Goal: Task Accomplishment & Management: Use online tool/utility

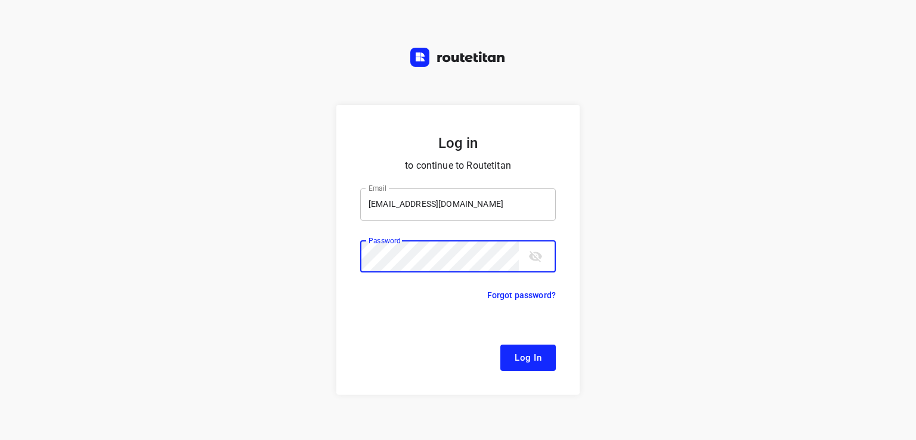
click at [500, 345] on button "Log In" at bounding box center [527, 358] width 55 height 26
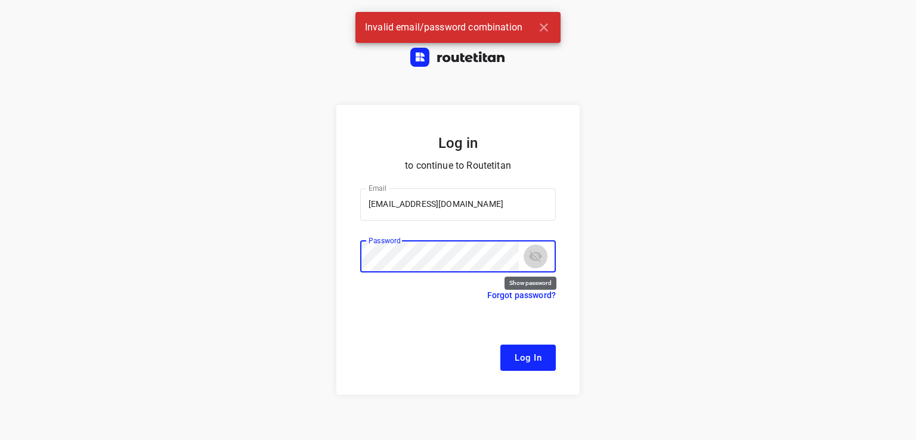
click at [535, 259] on icon "toggle password visibility" at bounding box center [535, 256] width 14 height 14
click at [379, 210] on input "lennart@fruitopjewerk.nl" at bounding box center [458, 204] width 196 height 32
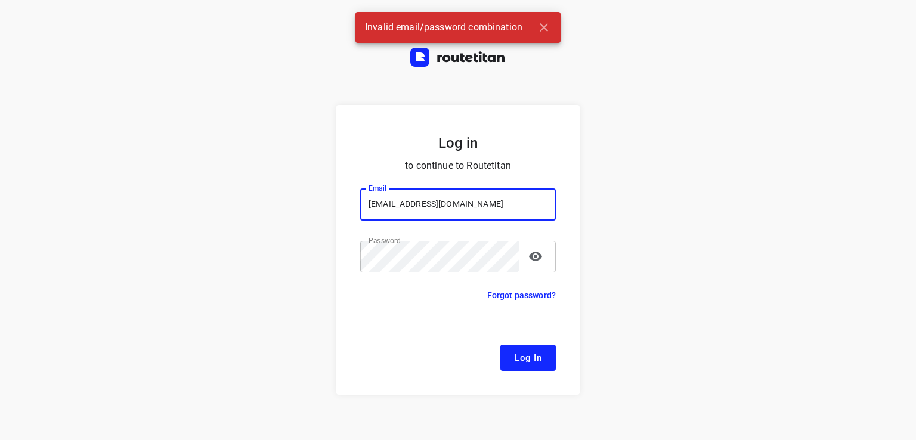
drag, startPoint x: 390, startPoint y: 200, endPoint x: 290, endPoint y: 199, distance: 99.6
click at [295, 200] on div "Log in to continue to Routetitan Email lennart@fruitopjewerk.nl Email ​ Passwor…" at bounding box center [458, 285] width 916 height 361
type input "remco@fruitopjewerk.nl"
click at [500, 345] on button "Log In" at bounding box center [527, 358] width 55 height 26
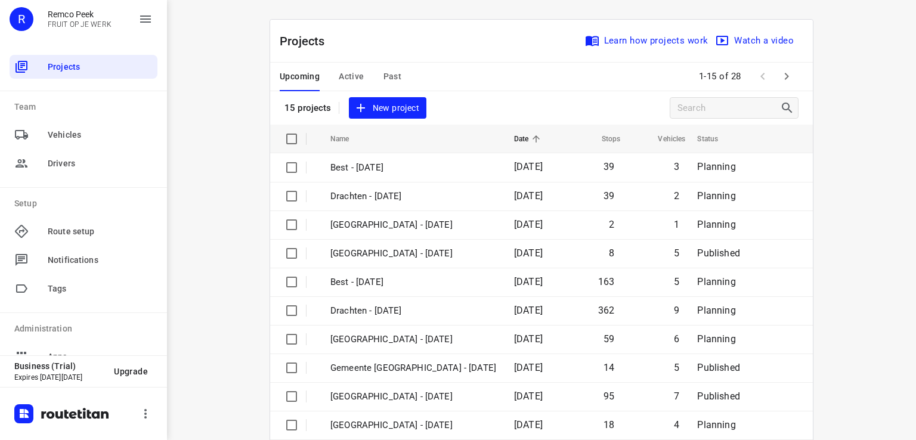
click at [347, 78] on span "Active" at bounding box center [351, 76] width 25 height 15
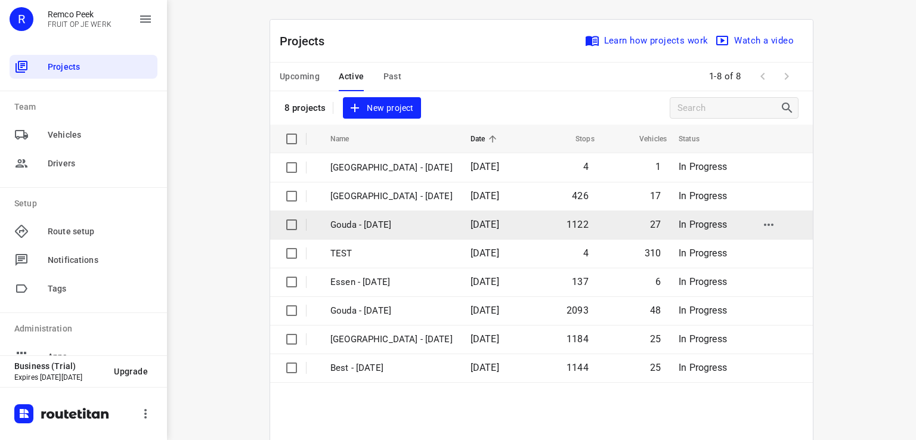
click at [461, 225] on td "18 Sep 2025" at bounding box center [495, 224] width 68 height 29
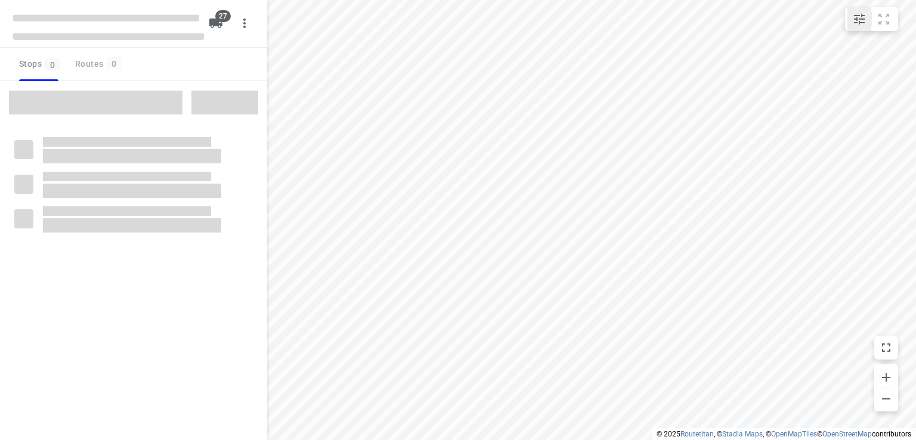
checkbox input "true"
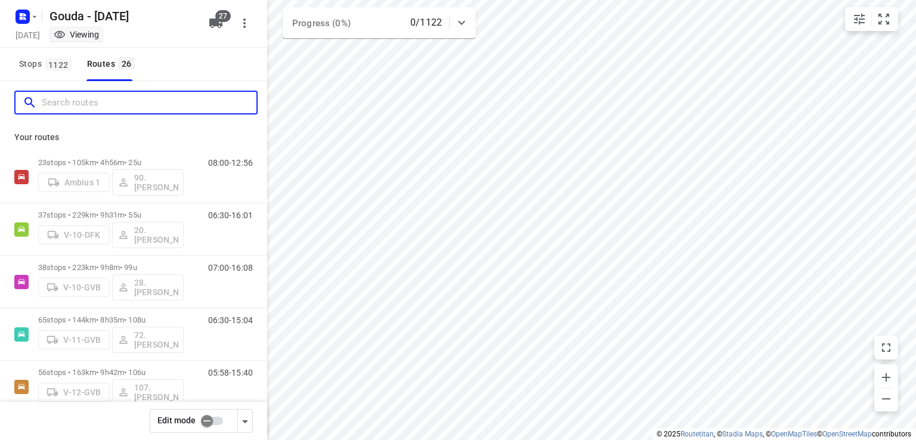
click at [129, 107] on input "Search routes" at bounding box center [149, 103] width 215 height 18
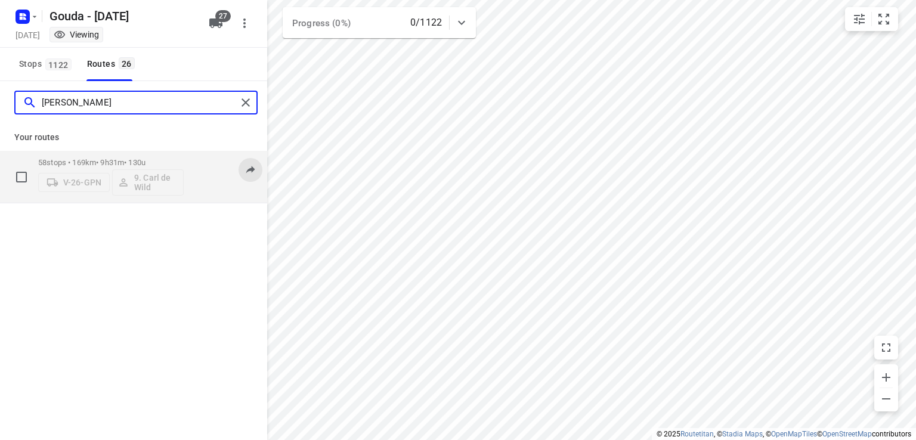
type input "carl"
click at [243, 173] on button at bounding box center [250, 170] width 24 height 24
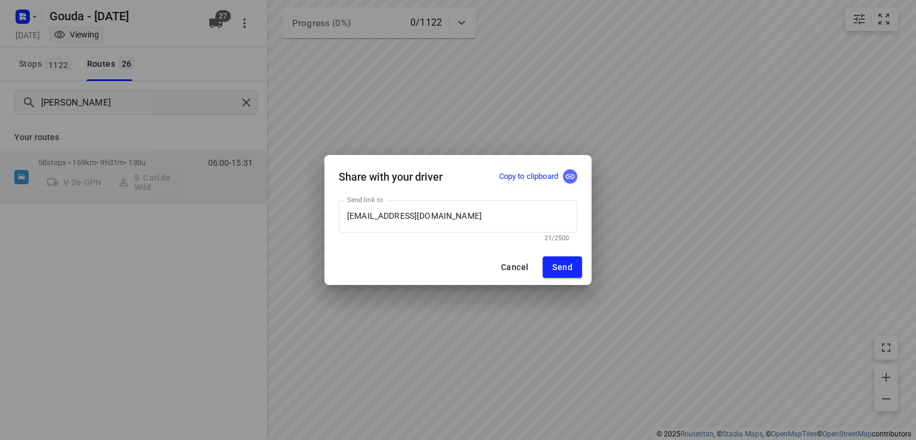
click at [572, 176] on icon "button" at bounding box center [570, 176] width 11 height 11
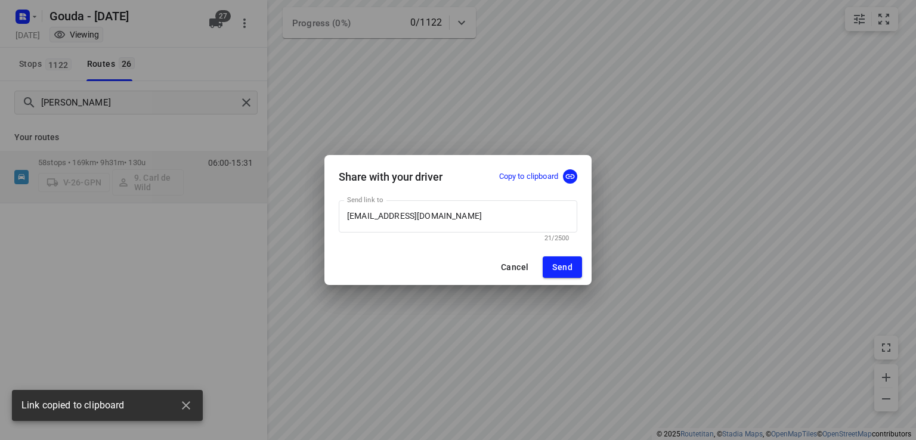
click at [186, 352] on div "Share with your driver Copy to clipboard Send link to carl.dewild@gmail.com Sen…" at bounding box center [458, 220] width 916 height 440
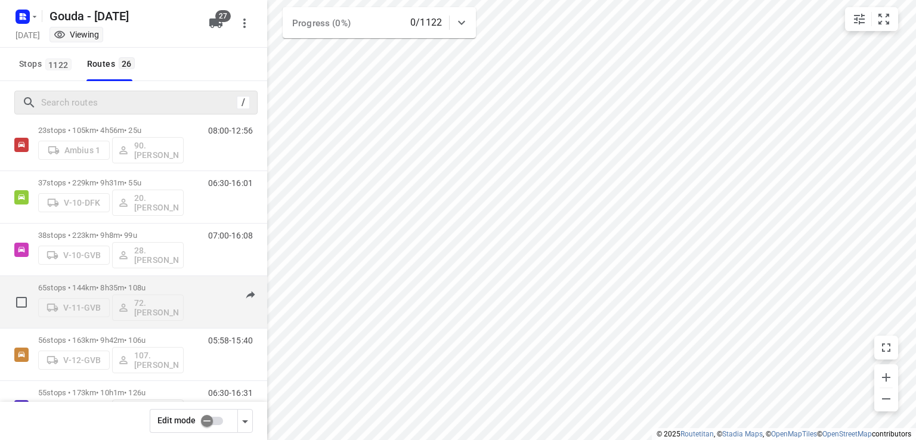
scroll to position [60, 0]
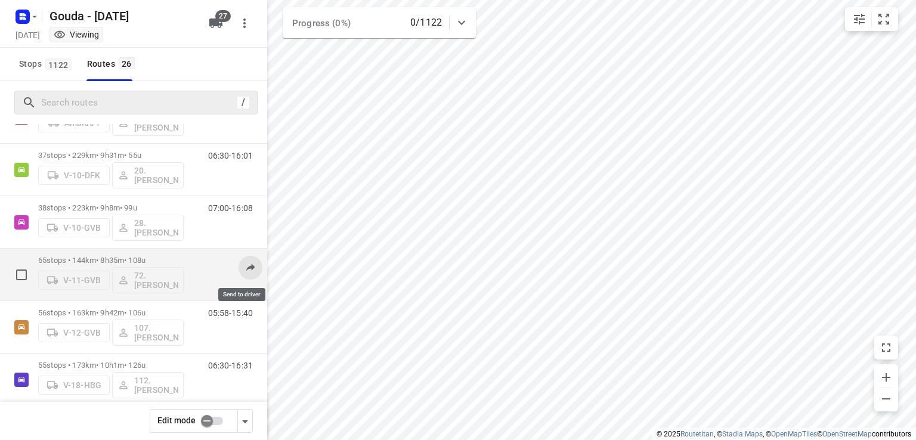
click at [244, 271] on icon at bounding box center [250, 267] width 12 height 12
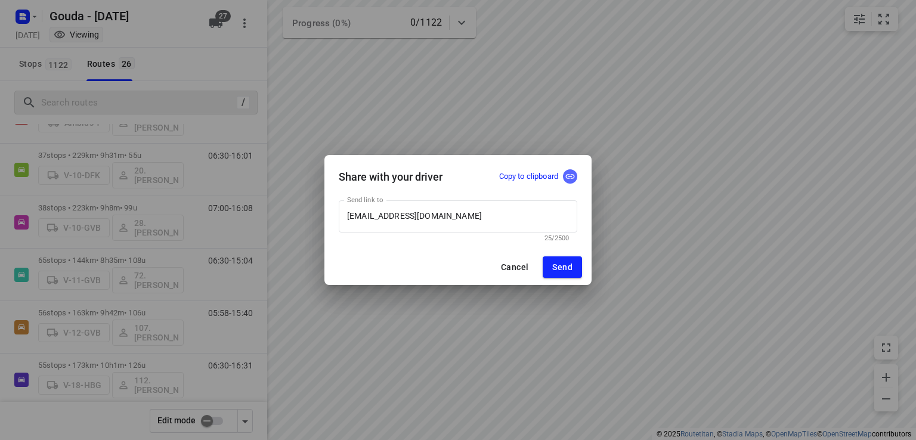
click at [572, 181] on icon "button" at bounding box center [570, 176] width 11 height 11
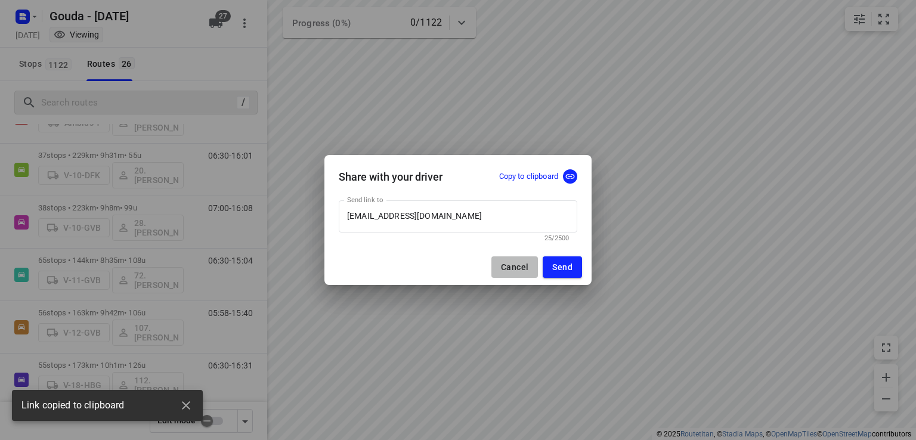
drag, startPoint x: 522, startPoint y: 268, endPoint x: 169, endPoint y: 176, distance: 364.0
click at [522, 267] on span "Cancel" at bounding box center [514, 267] width 27 height 10
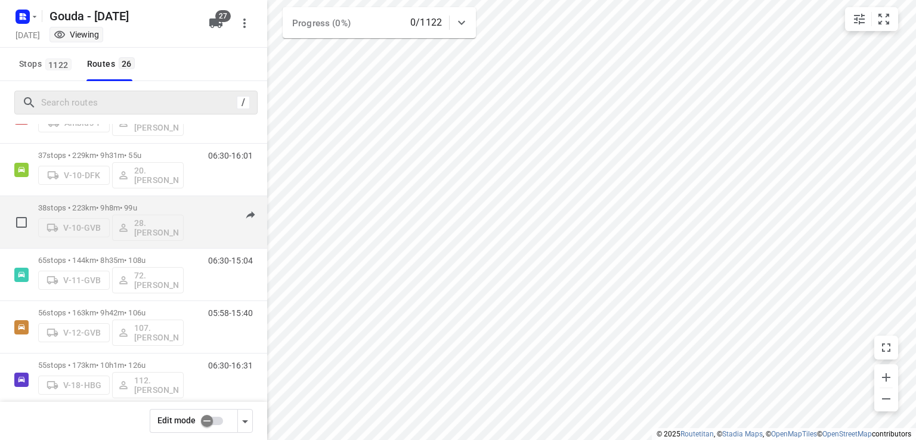
click at [166, 217] on div "V-10-GVB 28.Tomas Vukovic" at bounding box center [110, 226] width 145 height 29
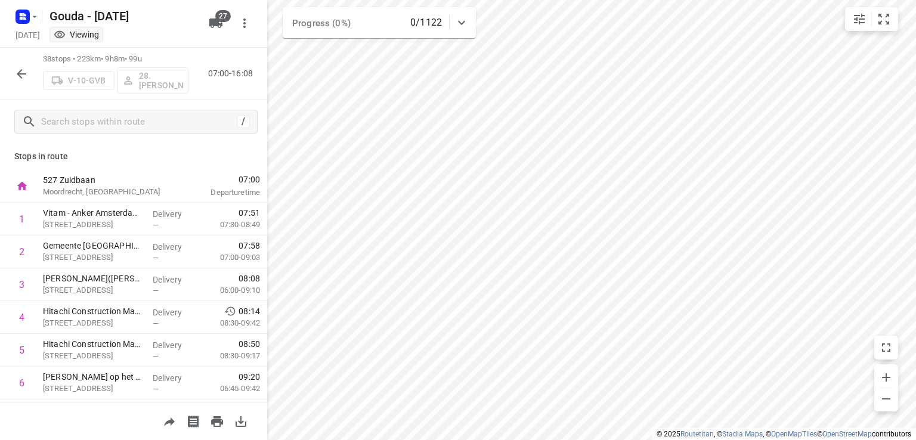
click at [169, 107] on div "/" at bounding box center [133, 121] width 267 height 43
click at [16, 69] on icon "button" at bounding box center [21, 74] width 14 height 14
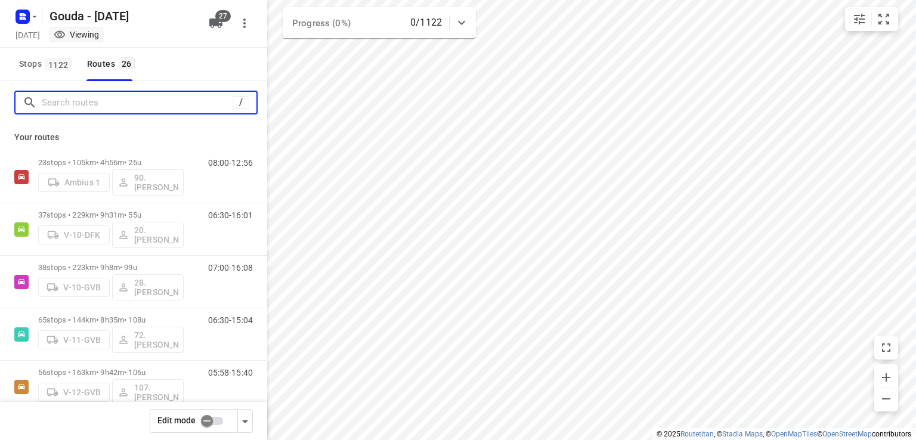
click at [96, 98] on input "Search routes" at bounding box center [137, 103] width 191 height 18
type input "x"
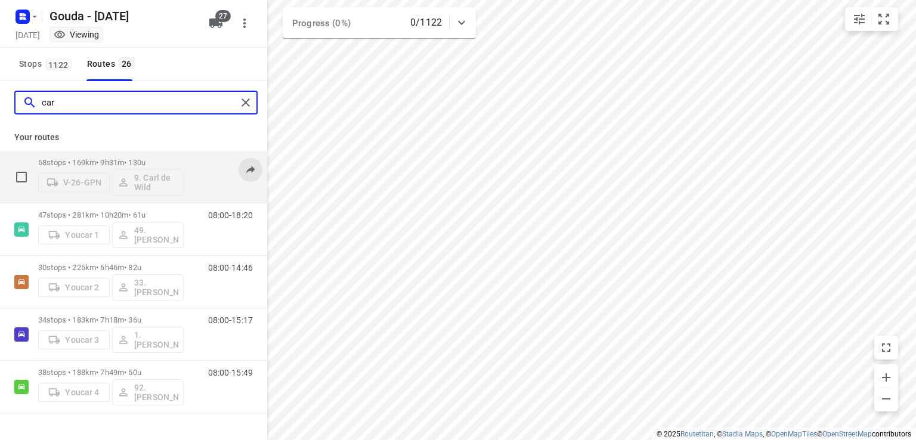
type input "car"
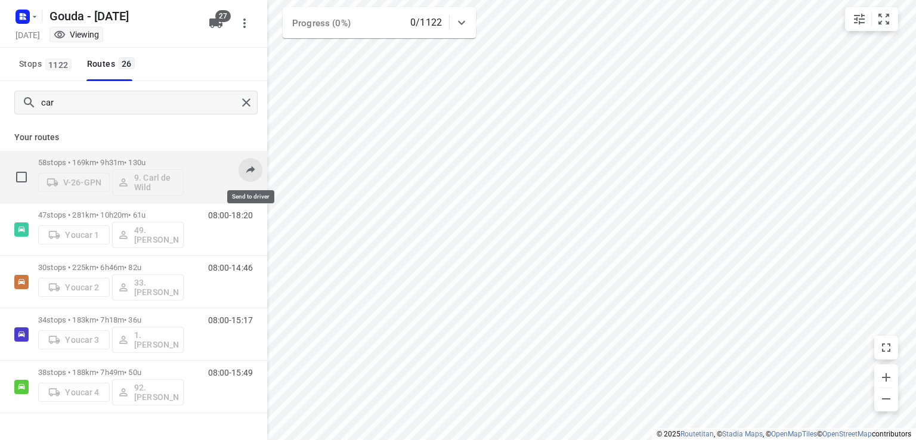
click at [253, 172] on icon at bounding box center [250, 169] width 12 height 12
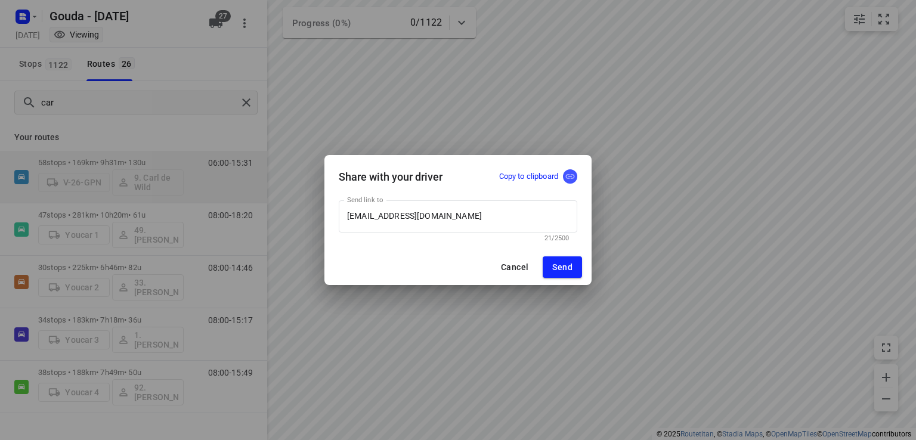
click at [568, 175] on icon "button" at bounding box center [570, 176] width 11 height 11
drag, startPoint x: 522, startPoint y: 269, endPoint x: 165, endPoint y: 113, distance: 389.2
click at [521, 269] on span "Cancel" at bounding box center [514, 267] width 27 height 10
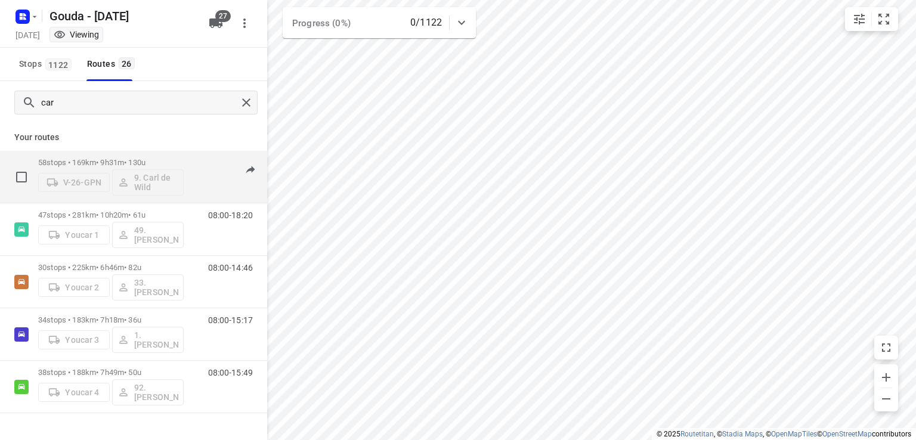
click at [121, 165] on p "58 stops • 169km • 9h31m • 130u" at bounding box center [110, 162] width 145 height 9
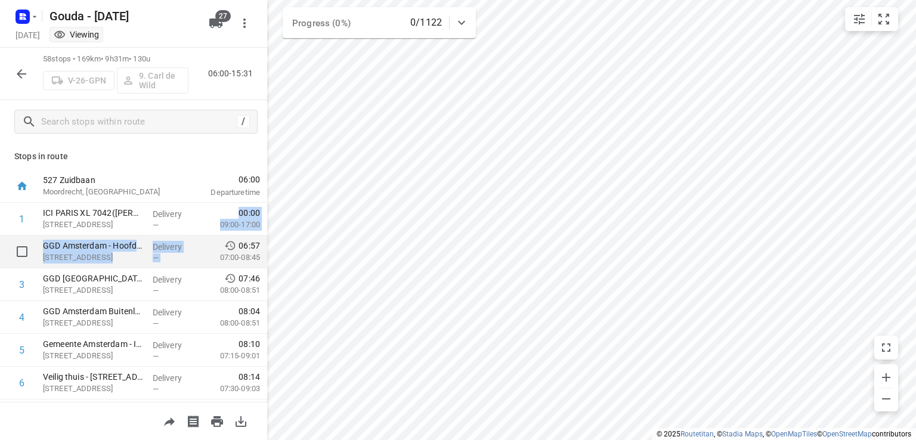
drag, startPoint x: 217, startPoint y: 218, endPoint x: 203, endPoint y: 238, distance: 25.3
click at [30, 82] on button "button" at bounding box center [22, 74] width 24 height 24
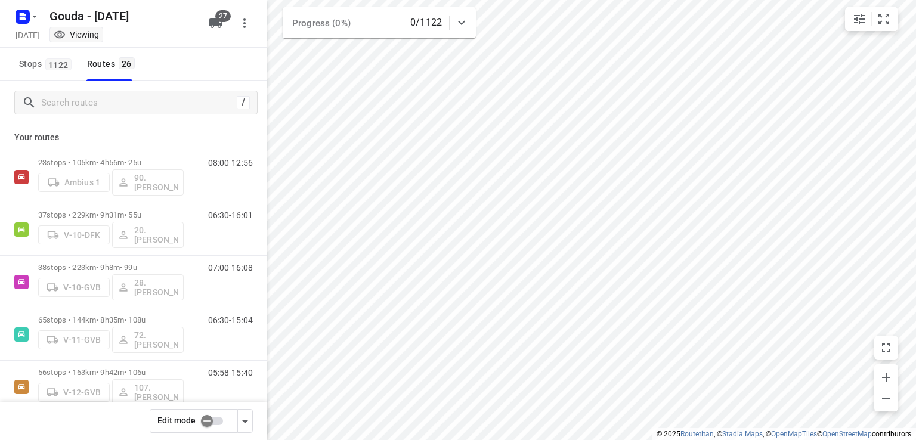
click at [212, 418] on input "checkbox" at bounding box center [207, 421] width 68 height 23
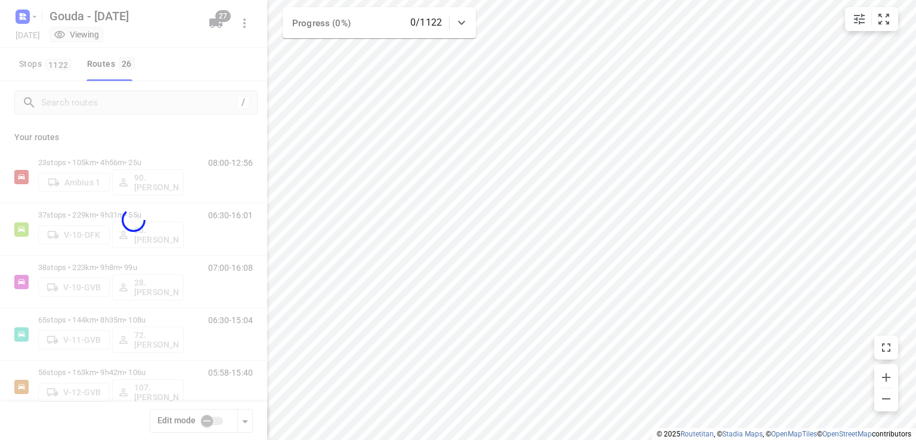
checkbox input "true"
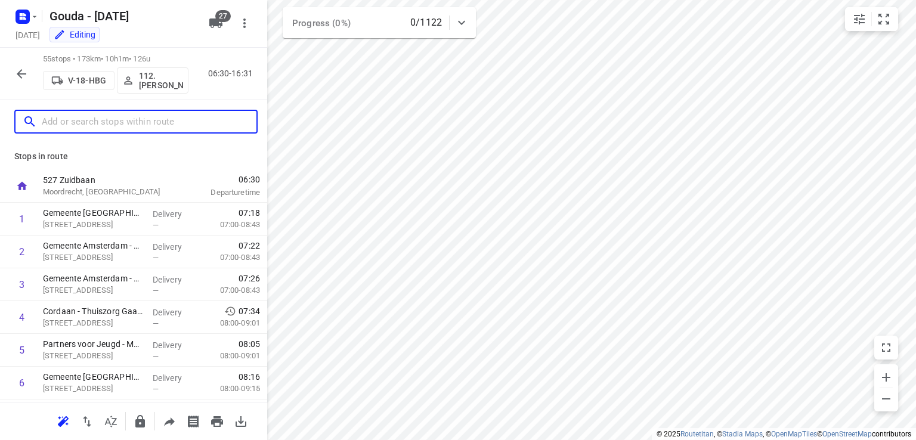
click at [139, 124] on input "text" at bounding box center [149, 122] width 215 height 18
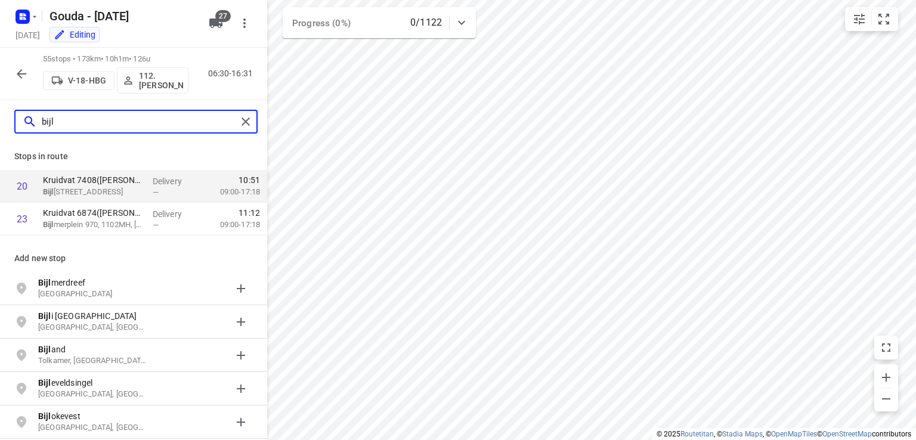
type input "bijl"
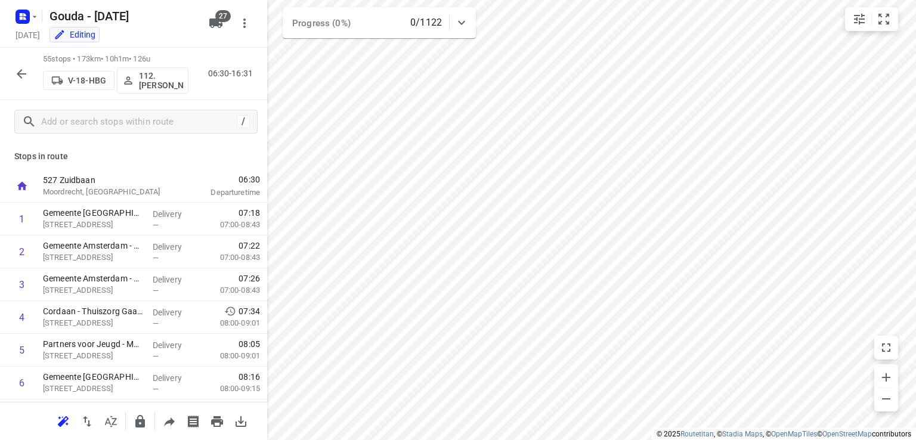
click at [9, 67] on div "55 stops • 173km • 10h1m • 126u V-18-HBG 112.Nino Saric 06:30-16:31" at bounding box center [133, 74] width 267 height 52
click at [16, 72] on icon "button" at bounding box center [21, 74] width 14 height 14
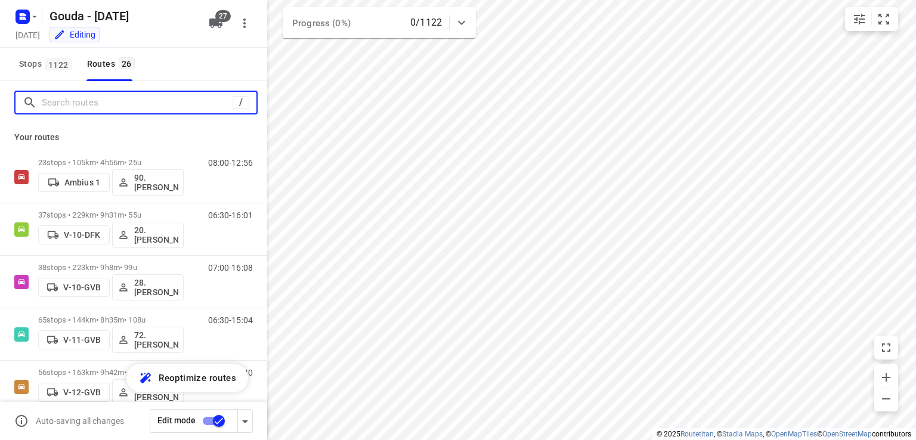
click at [187, 108] on input "Search routes" at bounding box center [137, 103] width 191 height 18
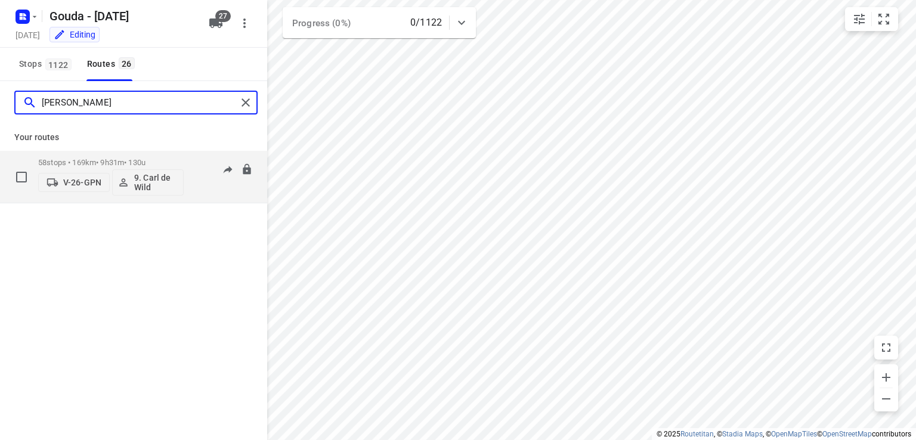
type input "carl"
click at [113, 157] on div "58 stops • 169km • 9h31m • 130u V-26-GPN 9. Carl de Wild" at bounding box center [110, 176] width 145 height 49
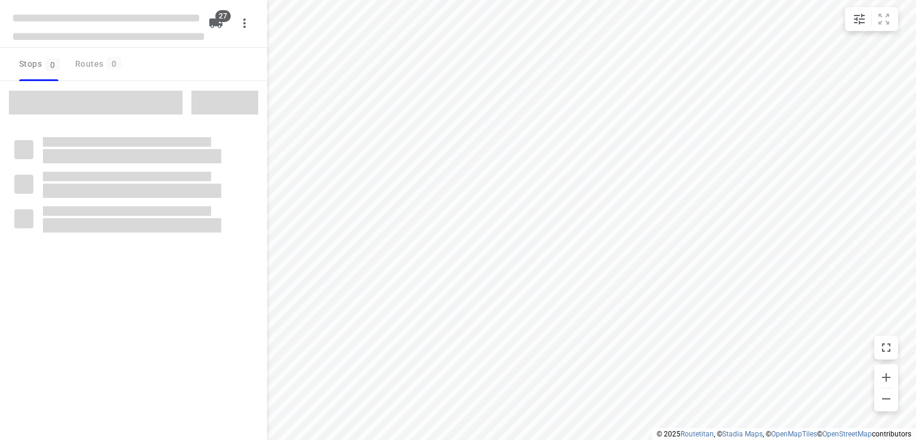
checkbox input "true"
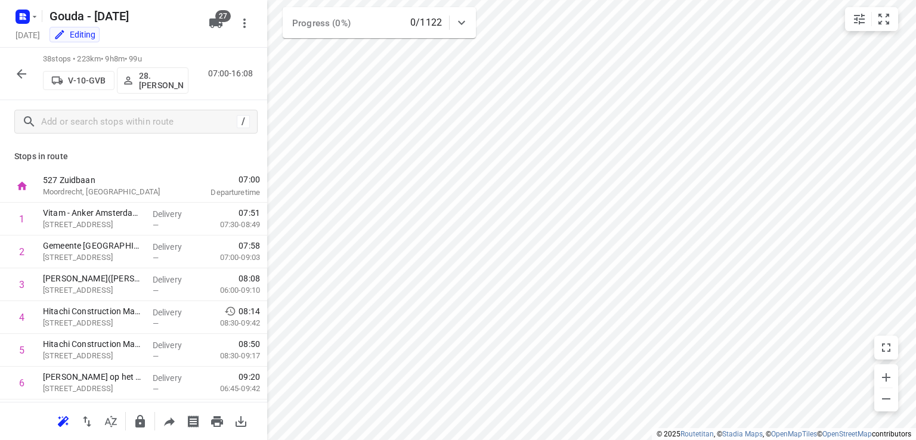
click at [23, 70] on icon "button" at bounding box center [21, 74] width 14 height 14
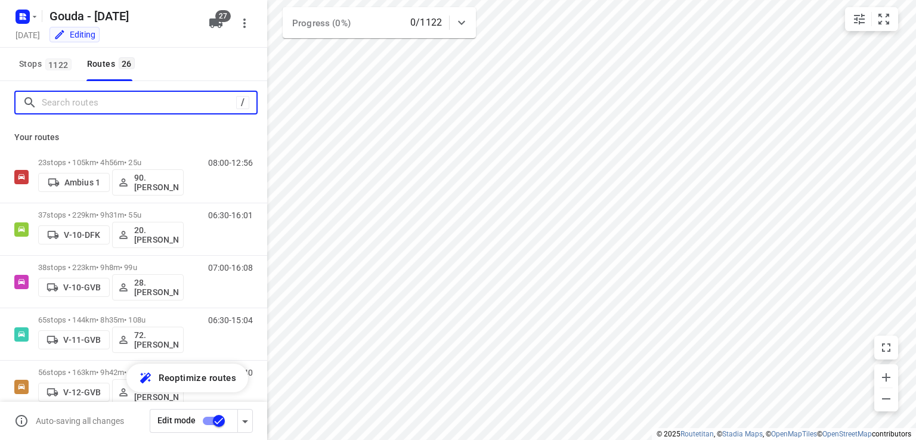
click at [91, 108] on input "Search routes" at bounding box center [139, 103] width 194 height 18
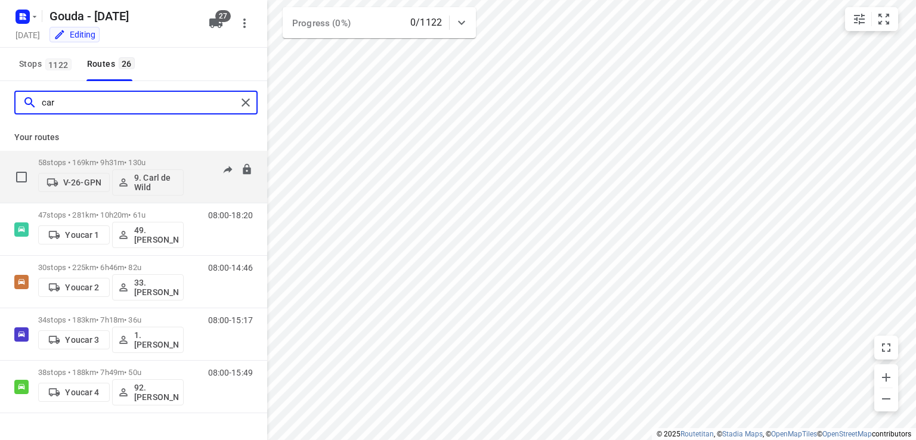
type input "car"
click at [103, 159] on p "58 stops • 169km • 9h31m • 130u" at bounding box center [110, 162] width 145 height 9
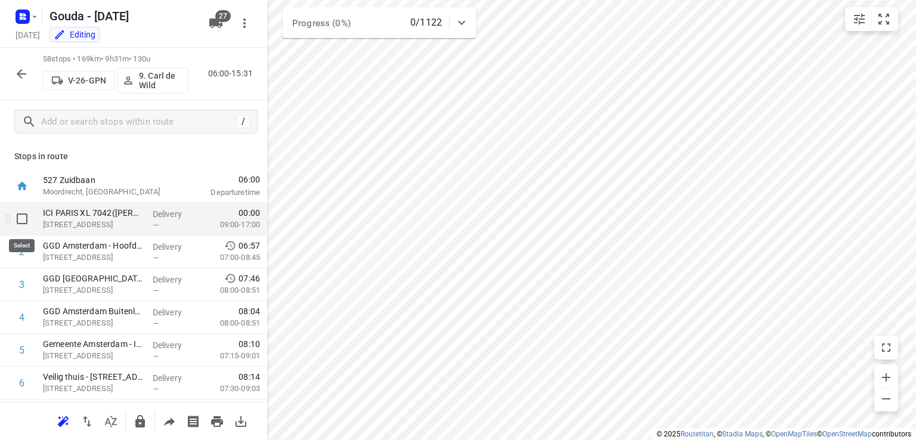
click at [19, 216] on input "checkbox" at bounding box center [22, 219] width 24 height 24
checkbox input "true"
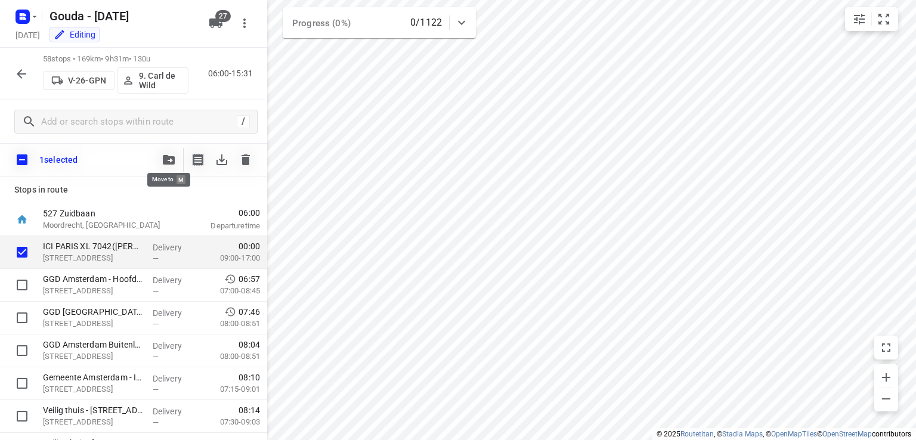
click at [162, 159] on span "button" at bounding box center [169, 160] width 14 height 10
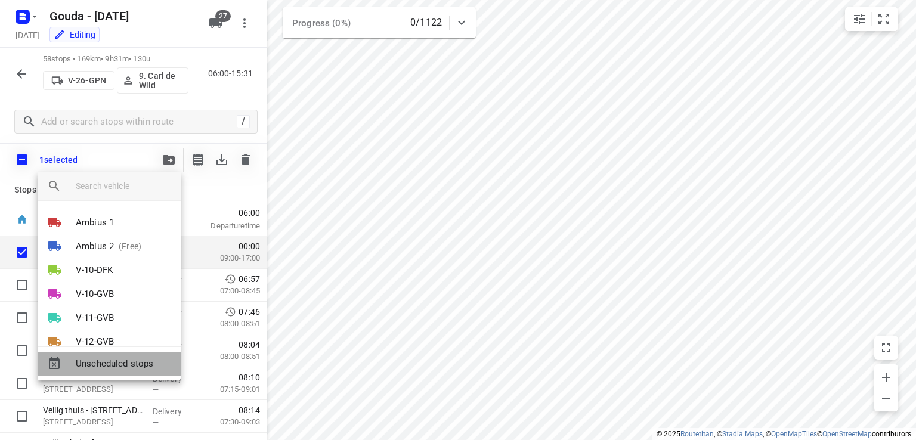
click at [119, 371] on div "Unscheduled stops" at bounding box center [109, 364] width 143 height 24
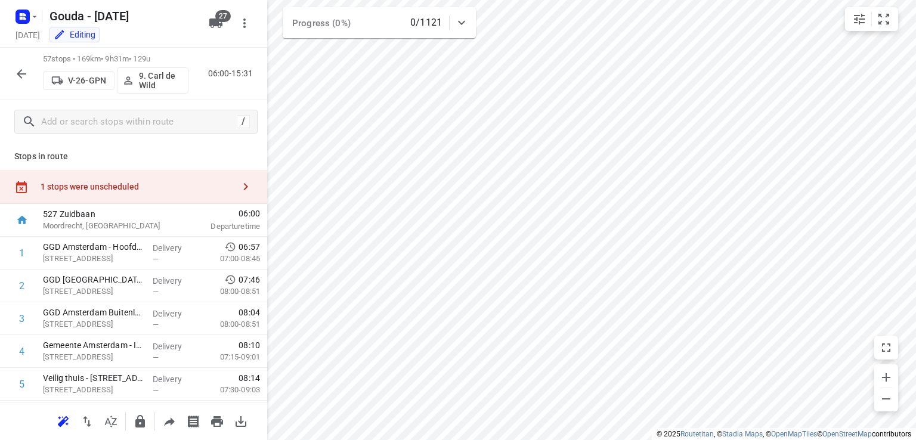
click at [196, 190] on div "1 stops were unscheduled" at bounding box center [137, 187] width 193 height 10
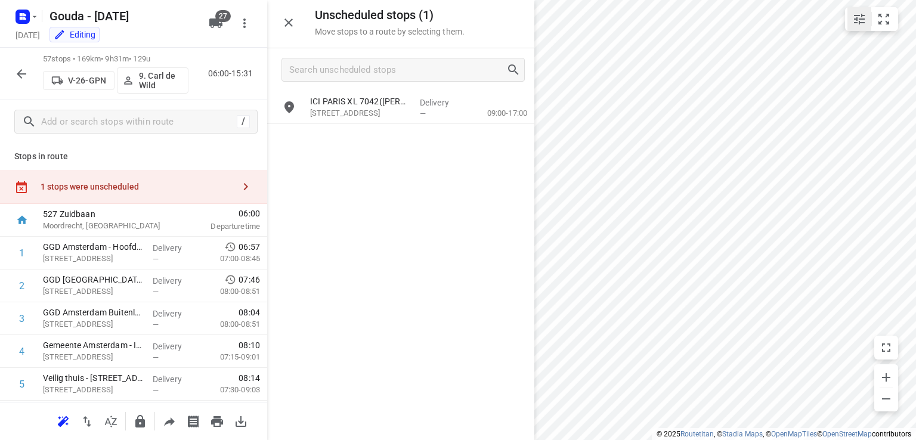
click at [855, 18] on icon "small contained button group" at bounding box center [859, 19] width 11 height 11
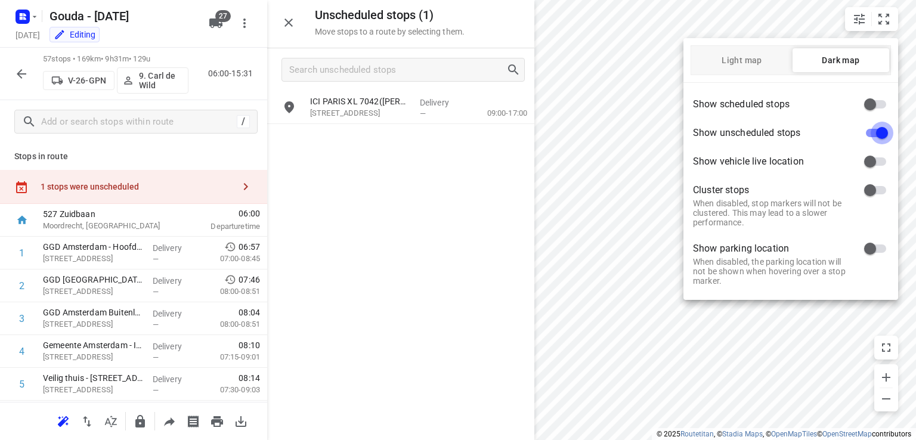
click at [879, 130] on input "checkbox" at bounding box center [882, 133] width 68 height 23
click at [878, 132] on input "checkbox" at bounding box center [870, 133] width 68 height 23
checkbox input "true"
click at [727, 372] on div at bounding box center [458, 220] width 916 height 440
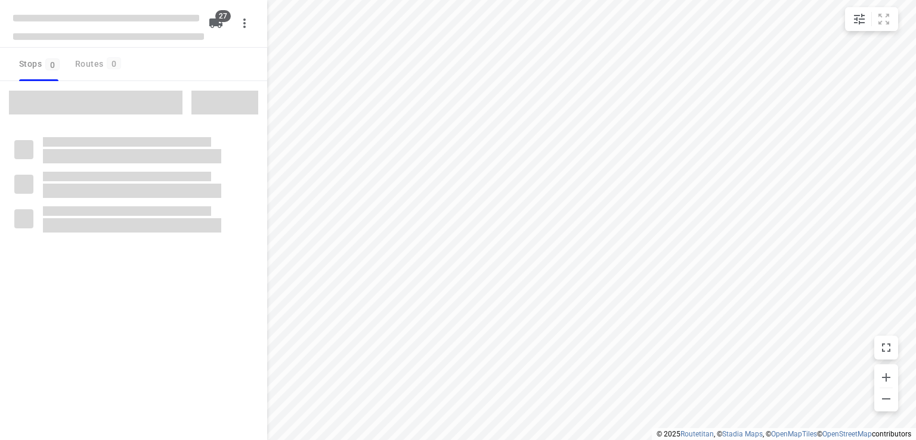
checkbox input "true"
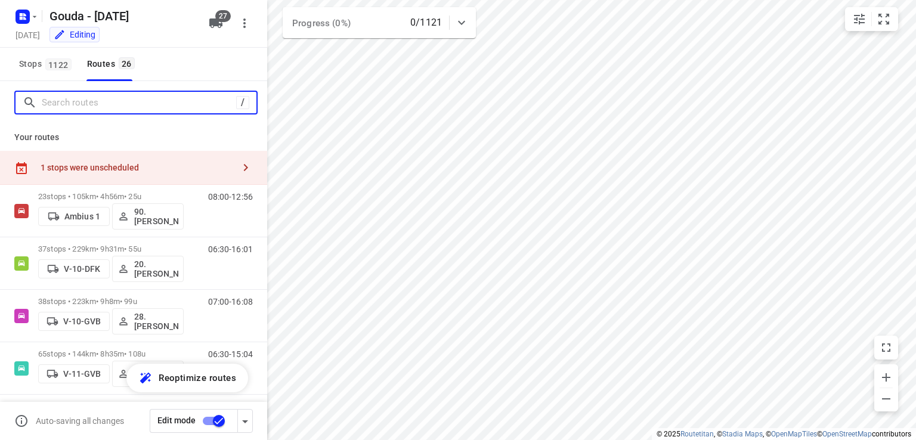
click at [175, 102] on input "Search routes" at bounding box center [139, 103] width 194 height 18
click at [168, 103] on input "Search routes" at bounding box center [149, 103] width 215 height 18
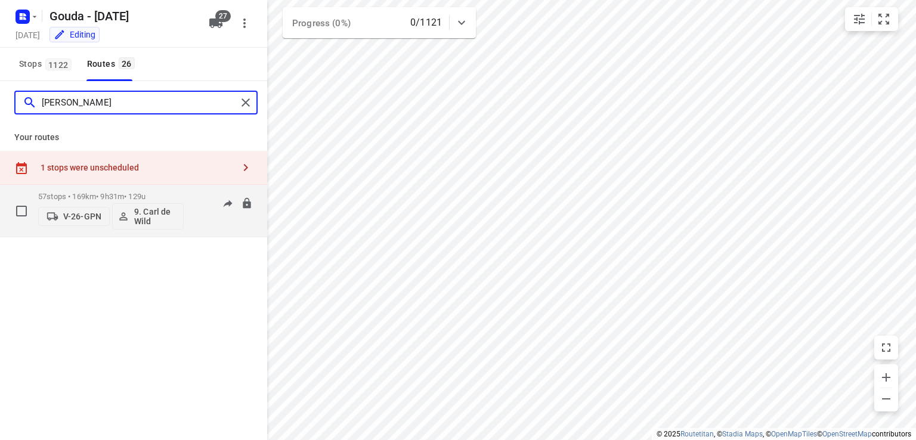
type input "carl"
click at [131, 192] on p "57 stops • 169km • 9h31m • 129u" at bounding box center [110, 196] width 145 height 9
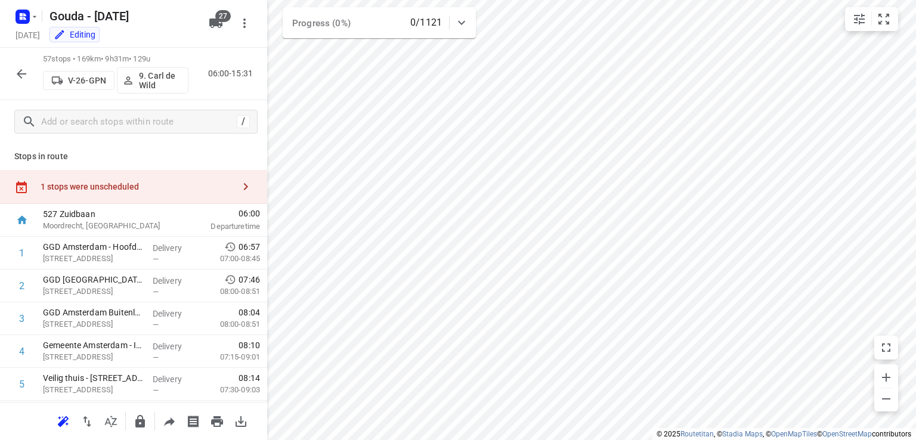
click at [110, 189] on div "1 stops were unscheduled" at bounding box center [137, 187] width 193 height 10
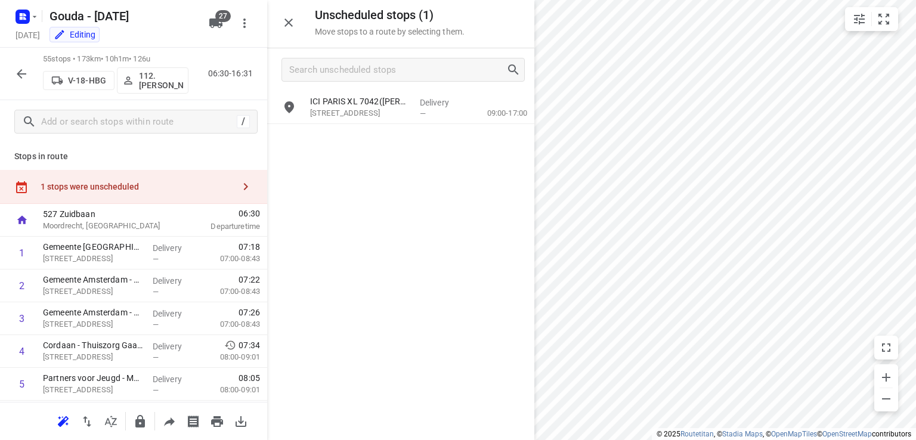
click at [137, 172] on div "1 stops were unscheduled" at bounding box center [133, 187] width 267 height 34
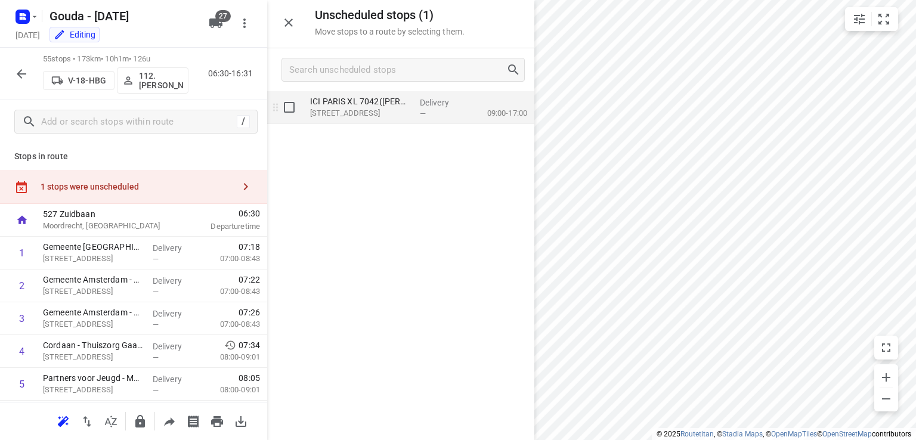
click at [361, 120] on div "ICI PARIS XL 7042(A.S. Watson - Actie ICI Paris) Bijlmerplein 873, Amsterdam" at bounding box center [360, 107] width 110 height 33
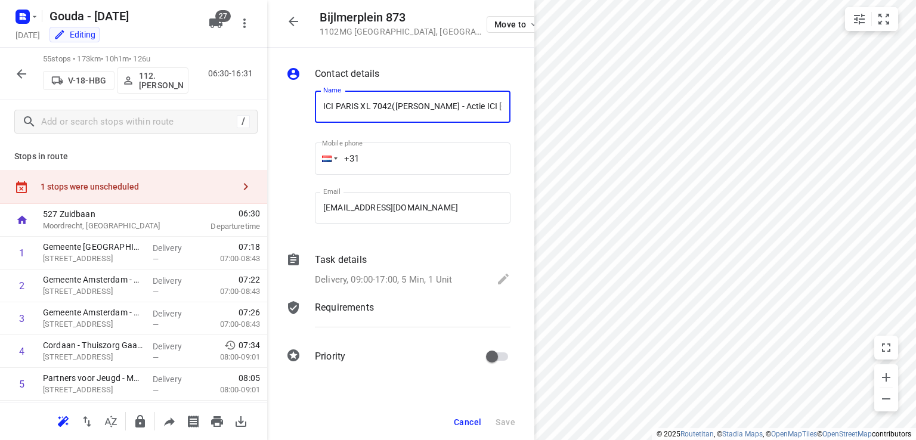
click at [477, 432] on button "Cancel" at bounding box center [467, 421] width 37 height 21
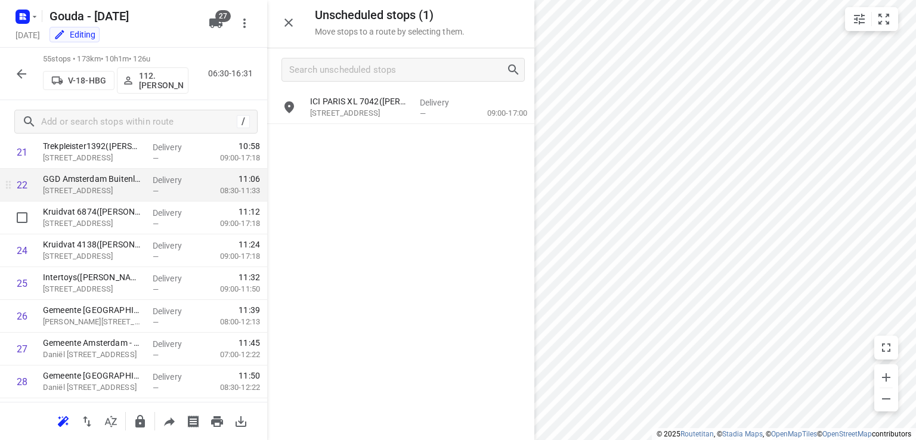
scroll to position [775, 0]
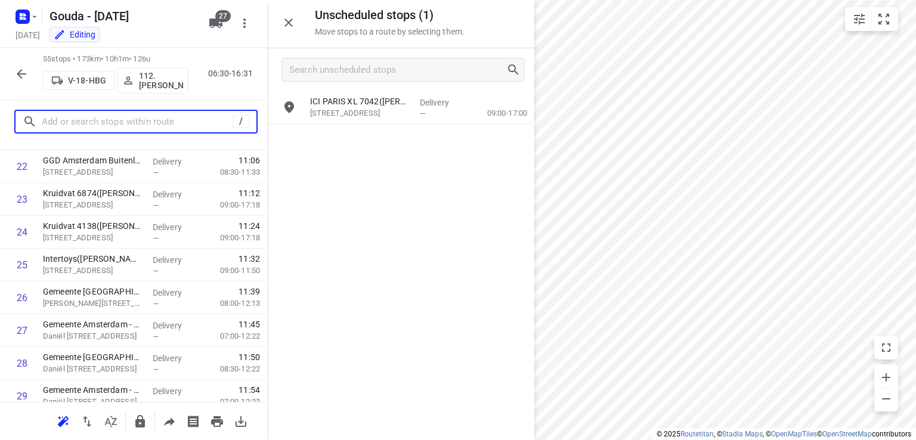
click at [161, 124] on input "text" at bounding box center [137, 122] width 191 height 18
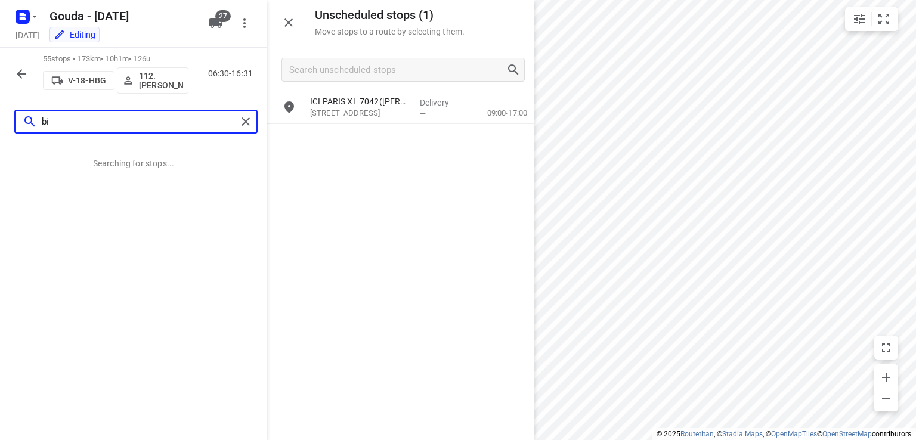
scroll to position [0, 0]
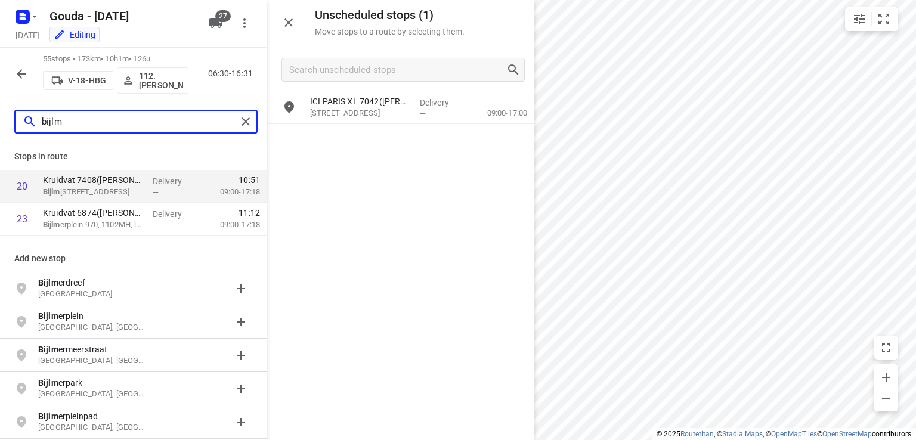
type input "bijlm"
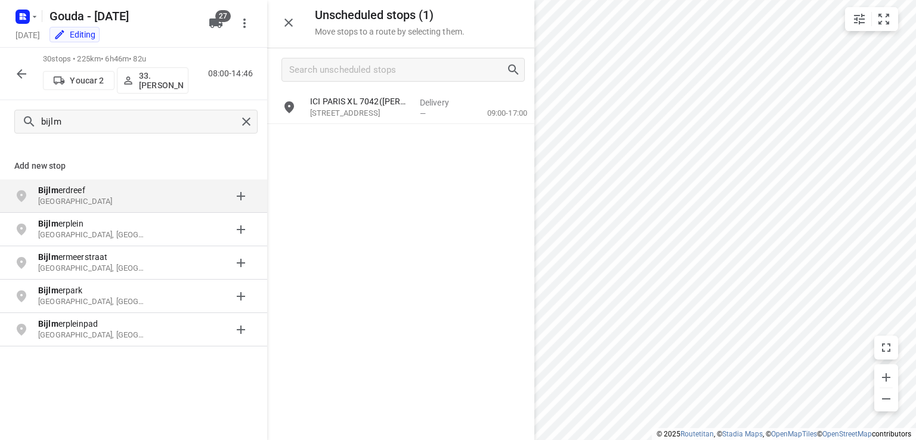
click at [26, 79] on icon "button" at bounding box center [21, 74] width 14 height 14
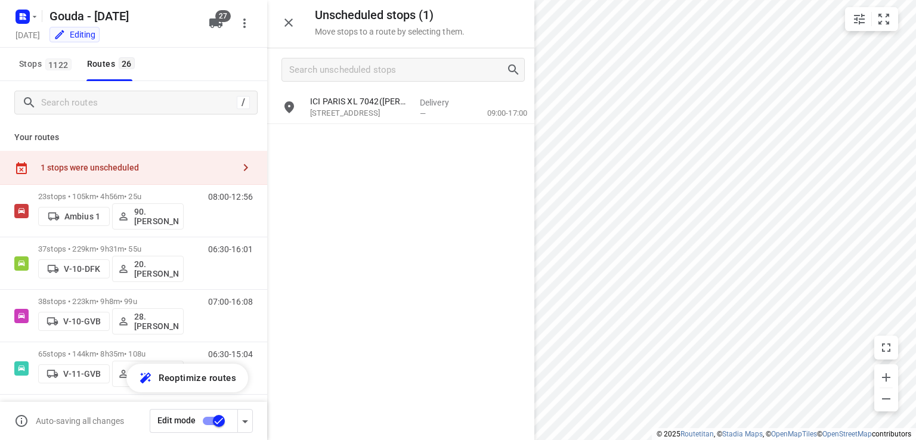
click at [138, 114] on div "/" at bounding box center [133, 102] width 267 height 43
click at [141, 107] on input "Search routes" at bounding box center [139, 103] width 194 height 18
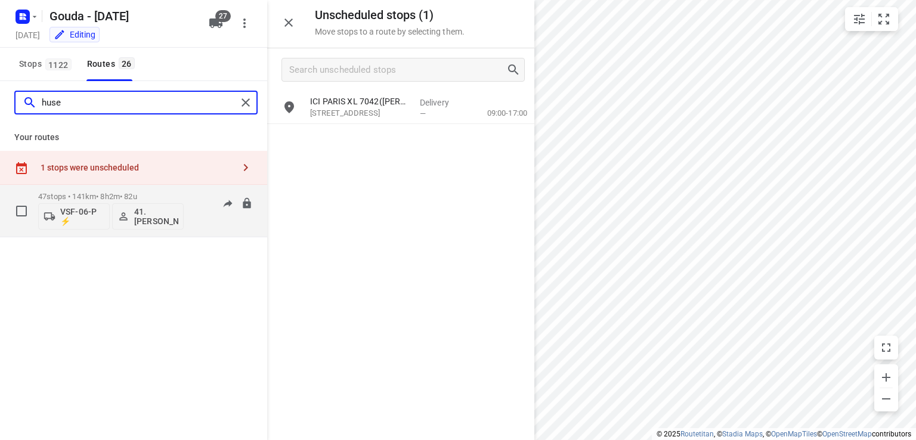
type input "huse"
click at [107, 202] on div "VSF-06-P ⚡ 41.Huseyin Özbek" at bounding box center [110, 215] width 145 height 29
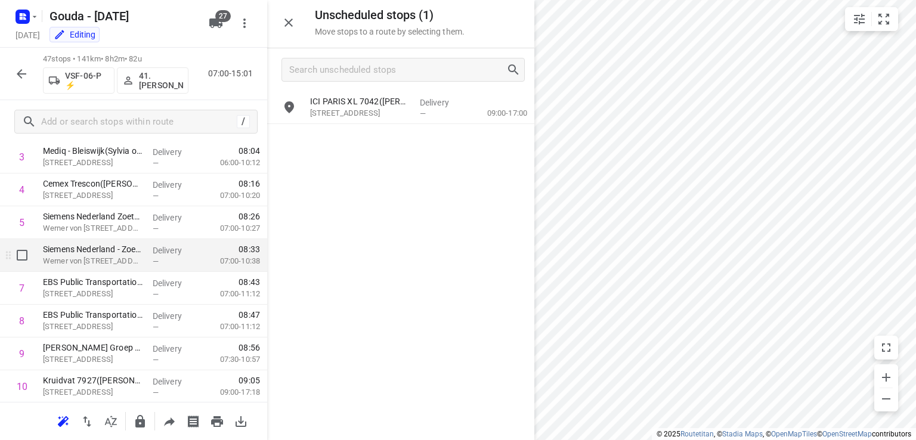
scroll to position [179, 0]
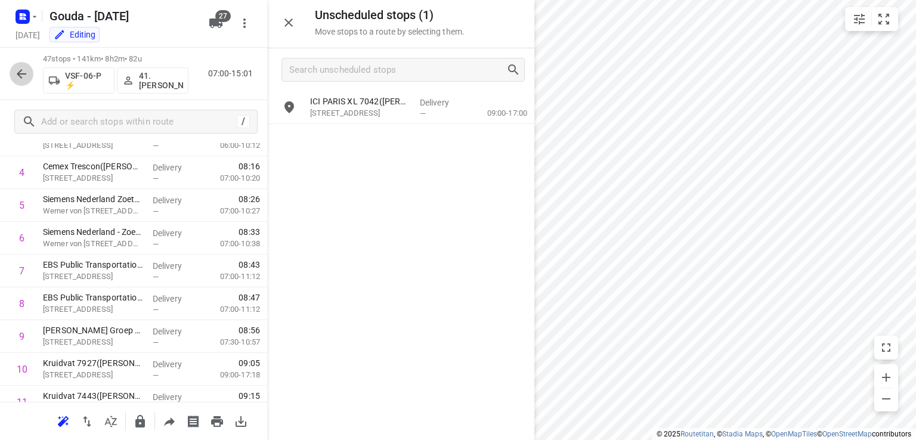
click at [29, 75] on button "button" at bounding box center [22, 74] width 24 height 24
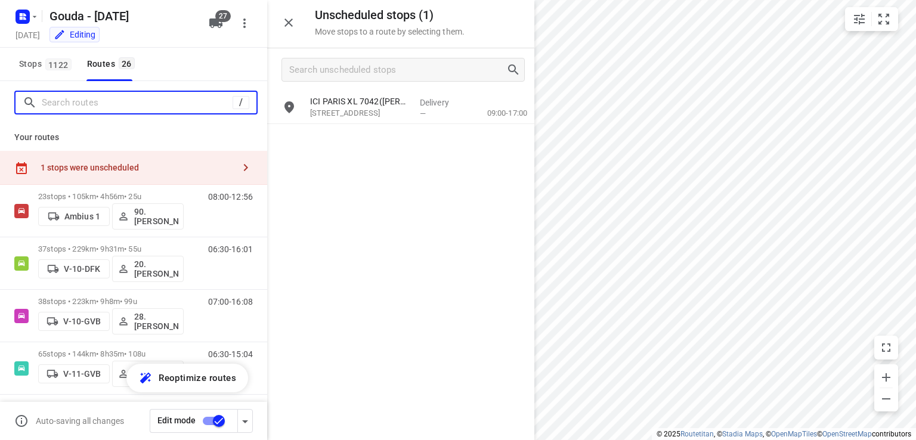
click at [141, 110] on input "Search routes" at bounding box center [137, 103] width 191 height 18
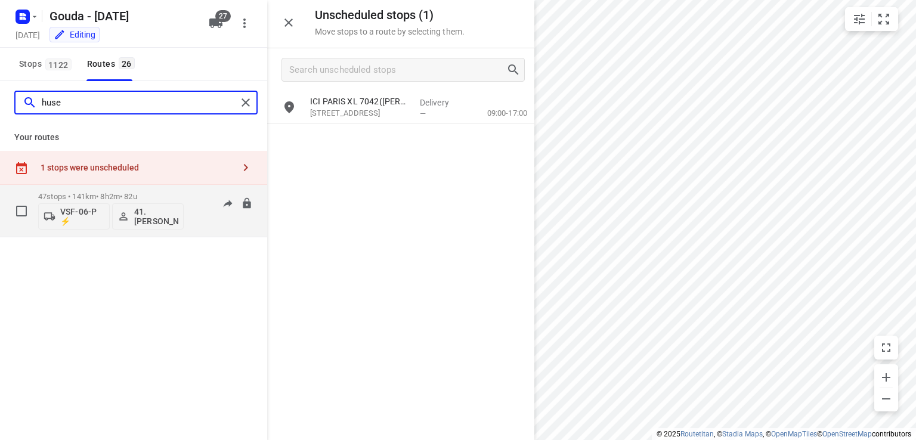
type input "huse"
click at [100, 197] on p "47 stops • 141km • 8h2m • 82u" at bounding box center [110, 196] width 145 height 9
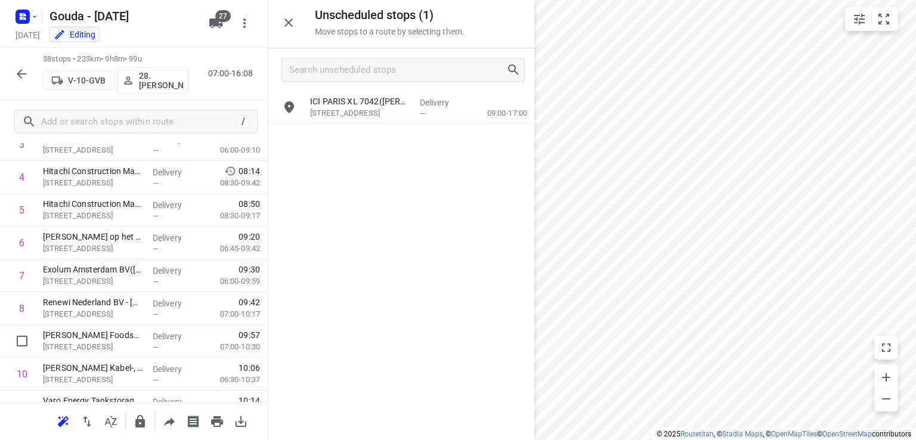
scroll to position [0, 0]
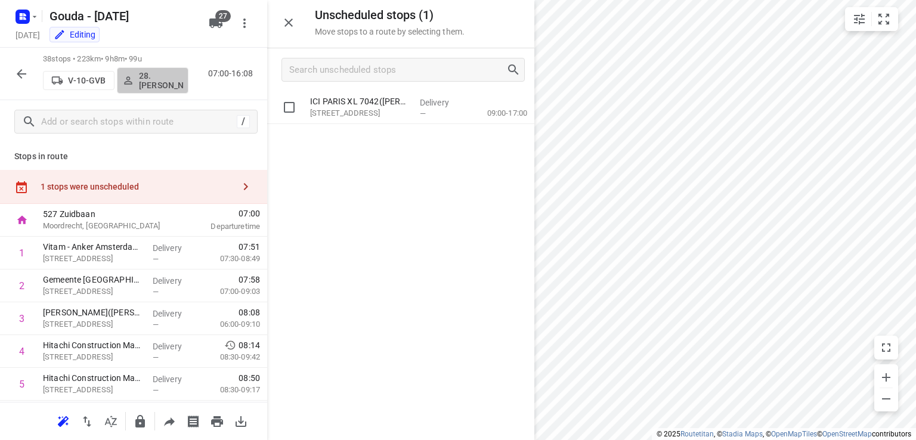
click at [148, 85] on p "28.[PERSON_NAME]" at bounding box center [161, 80] width 44 height 19
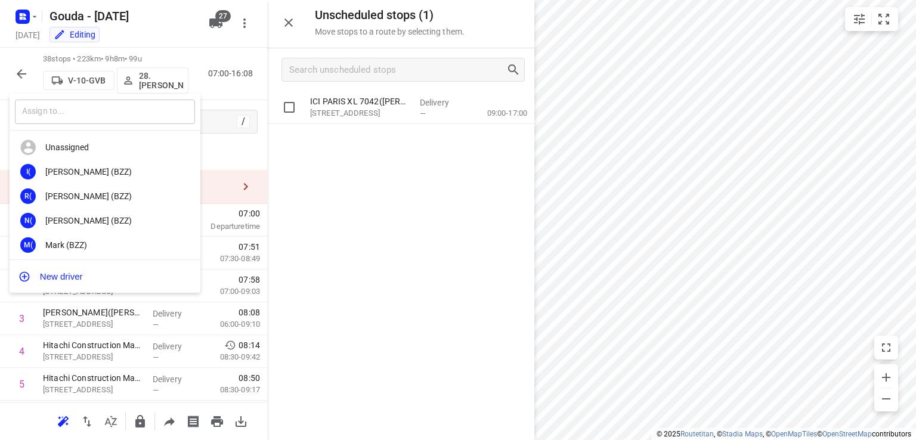
click at [134, 114] on input "text" at bounding box center [105, 112] width 180 height 24
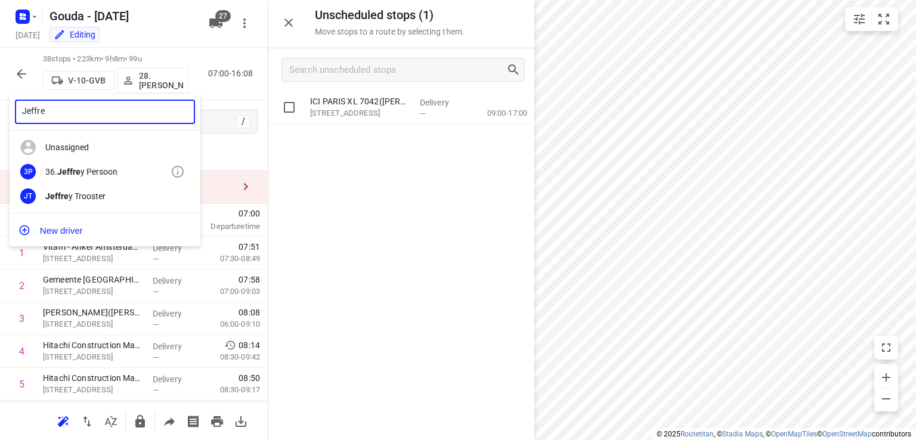
type input "Jeffre"
click at [100, 172] on div "36. Jeffre y Persoon" at bounding box center [107, 172] width 125 height 10
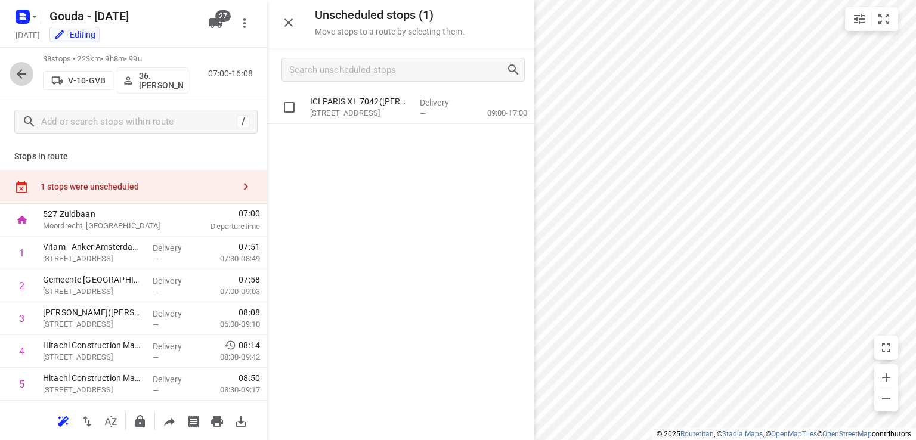
click at [26, 69] on icon "button" at bounding box center [21, 74] width 14 height 14
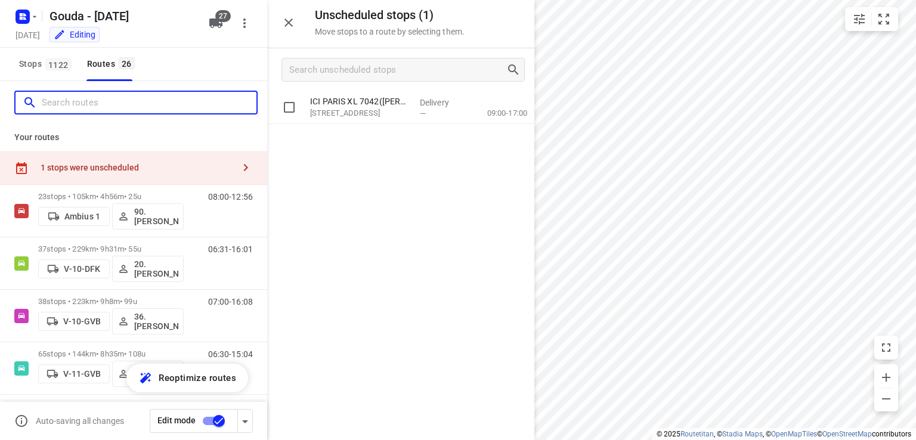
click at [122, 98] on input "Search routes" at bounding box center [149, 103] width 215 height 18
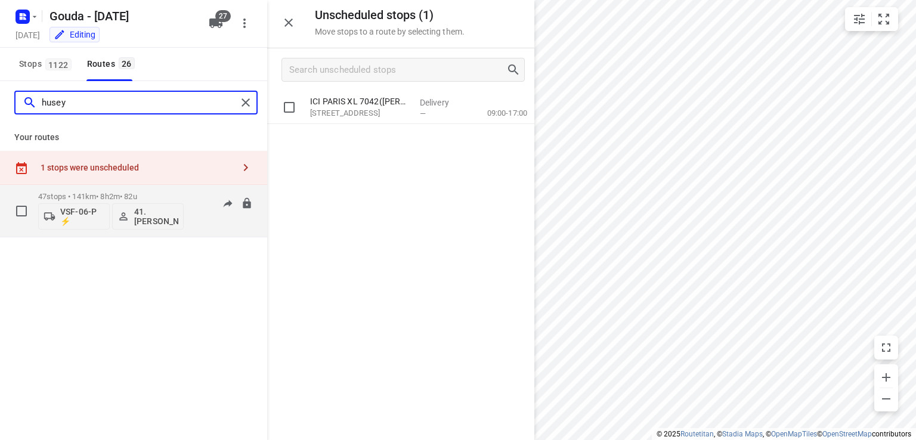
type input "husey"
click at [163, 214] on p "41.[PERSON_NAME]" at bounding box center [156, 216] width 44 height 19
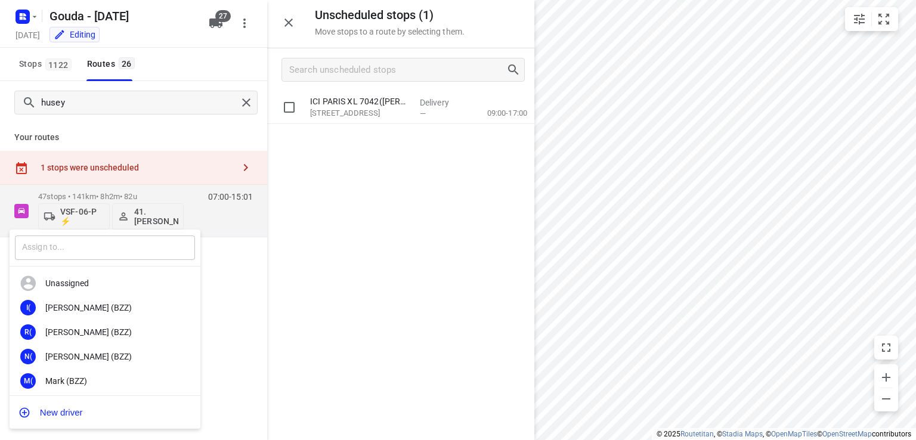
click at [141, 238] on input "text" at bounding box center [105, 248] width 180 height 24
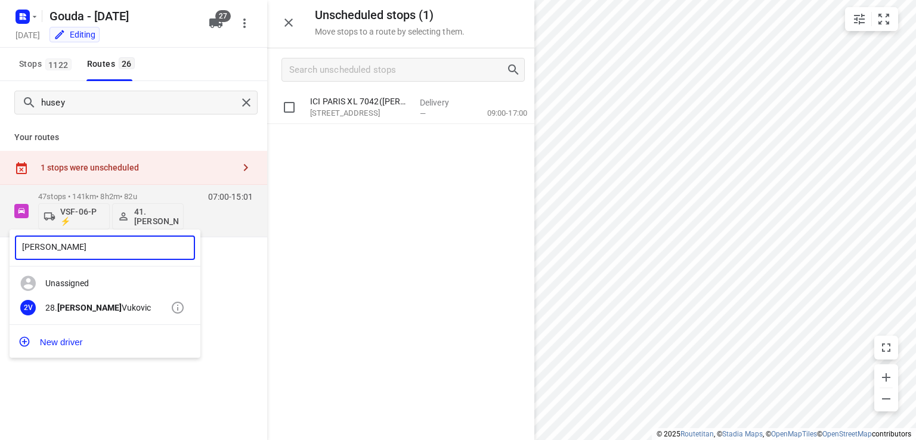
type input "Tomas"
click at [100, 308] on div "28. Tomas Vukovic" at bounding box center [107, 308] width 125 height 10
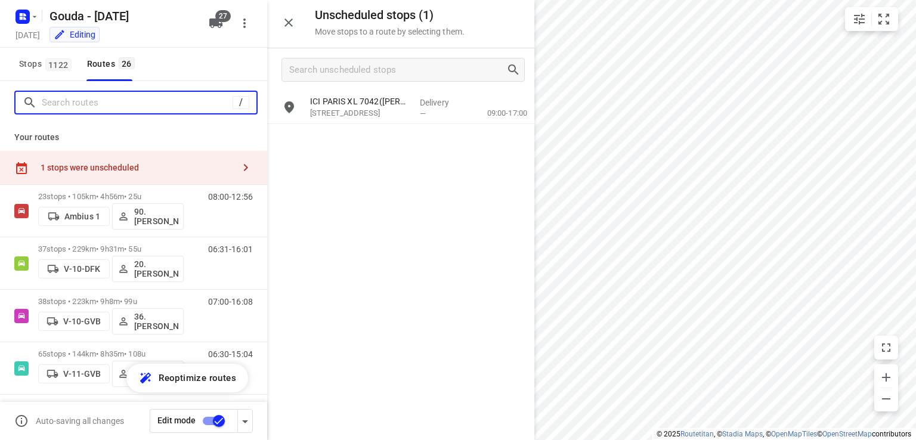
click at [149, 95] on input "Search routes" at bounding box center [137, 103] width 191 height 18
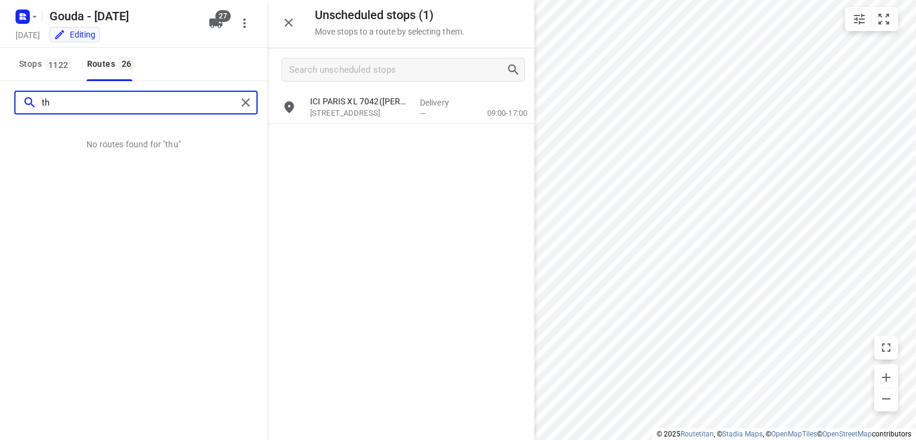
type input "t"
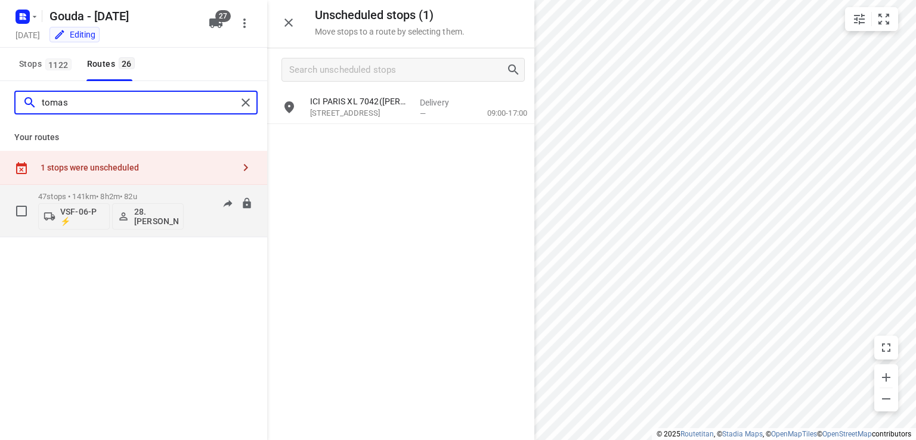
type input "tomas"
click at [82, 201] on div "VSF-06-P ⚡ 28.Tomas Vukovic" at bounding box center [110, 215] width 145 height 29
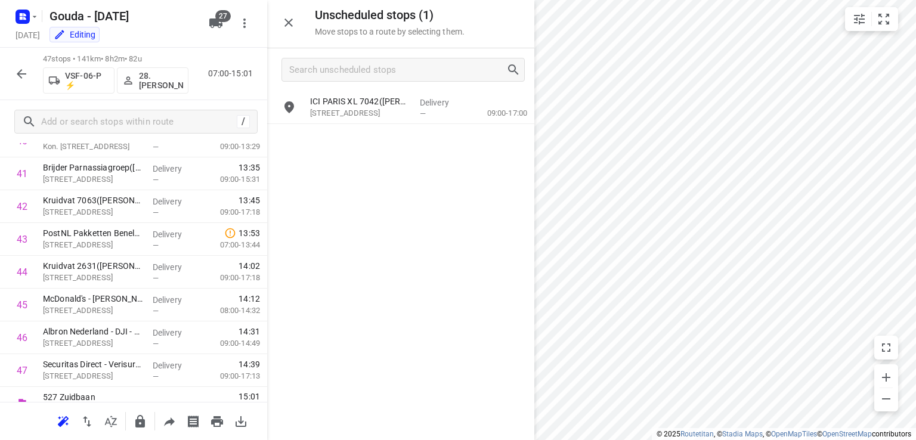
scroll to position [1409, 0]
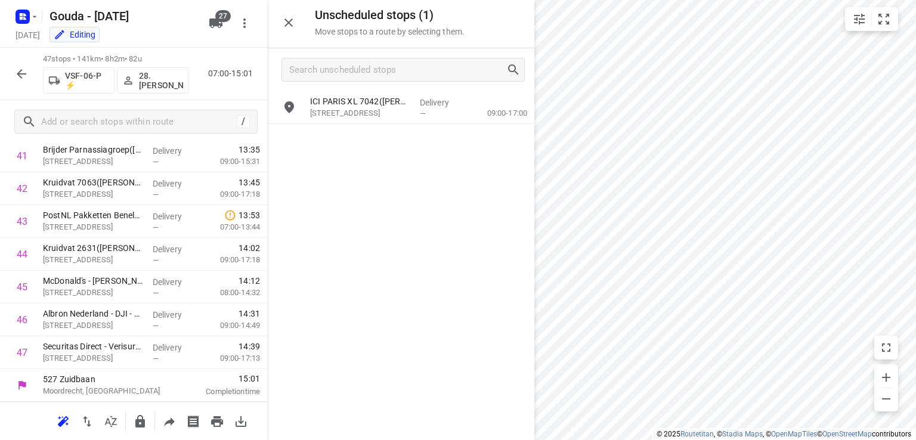
click at [170, 427] on icon "button" at bounding box center [169, 421] width 14 height 14
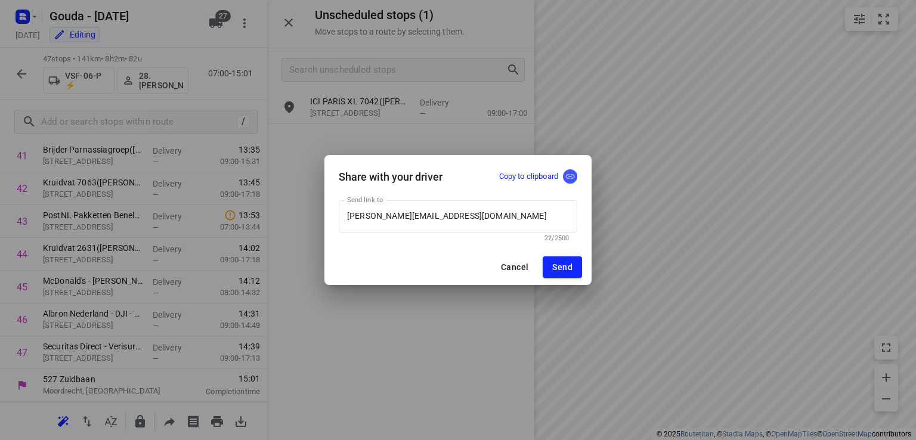
click at [569, 173] on icon "button" at bounding box center [570, 176] width 11 height 11
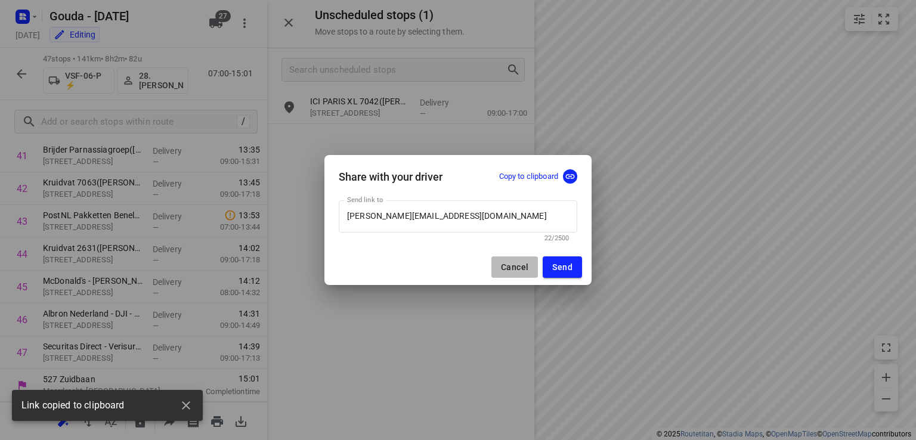
click at [515, 272] on button "Cancel" at bounding box center [514, 266] width 47 height 21
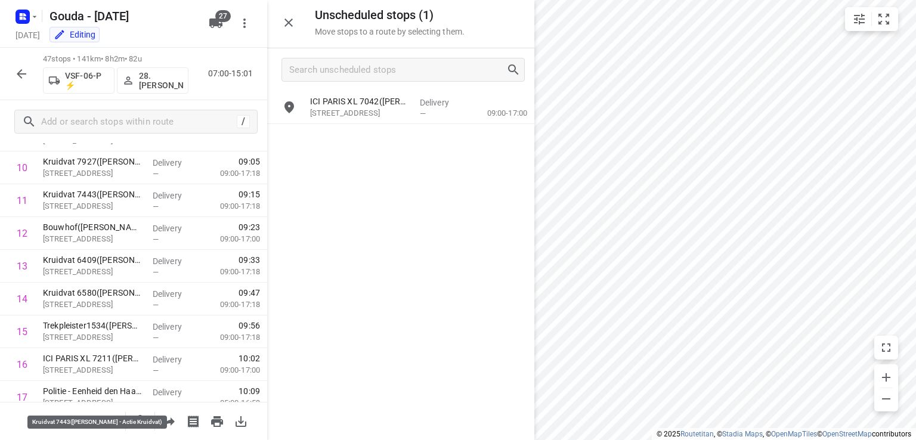
scroll to position [0, 0]
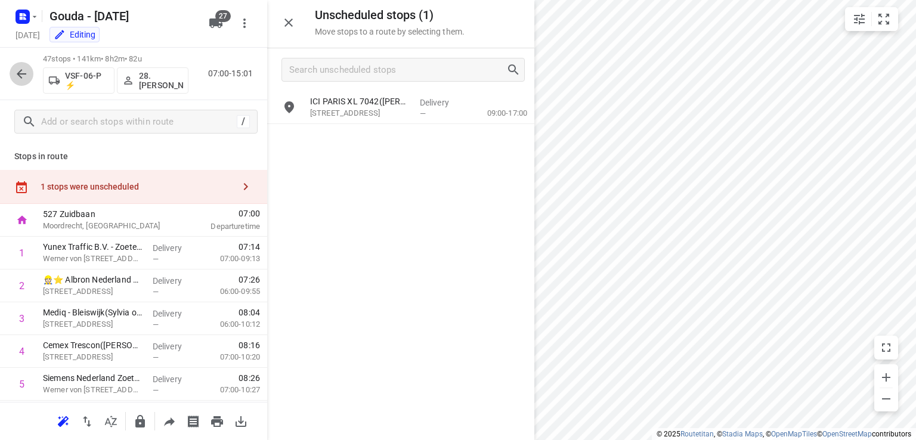
click at [22, 67] on icon "button" at bounding box center [21, 74] width 14 height 14
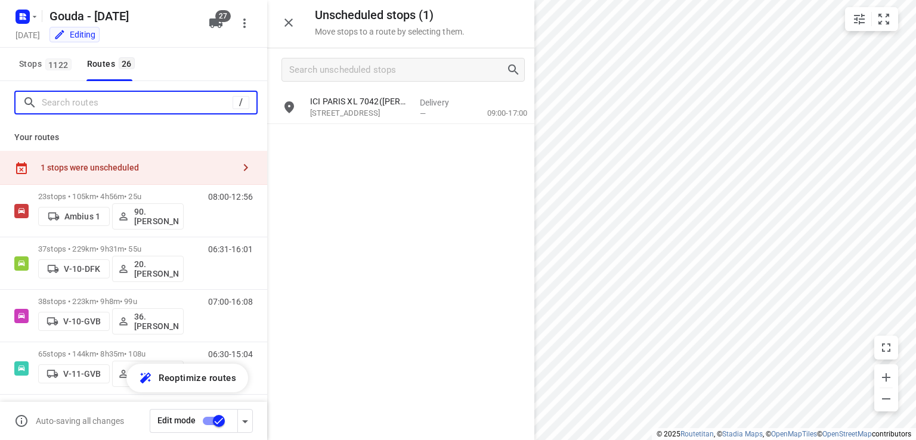
click at [100, 103] on input "Search routes" at bounding box center [137, 103] width 191 height 18
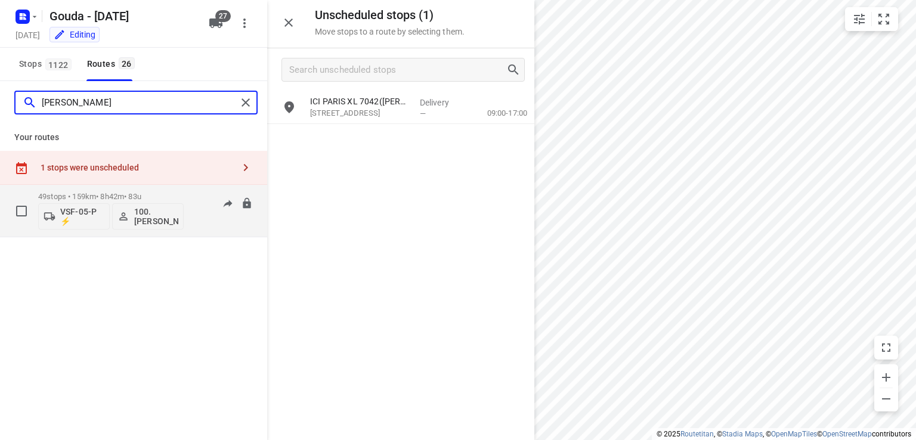
type input "henk"
click at [100, 193] on p "49 stops • 159km • 8h42m • 83u" at bounding box center [110, 196] width 145 height 9
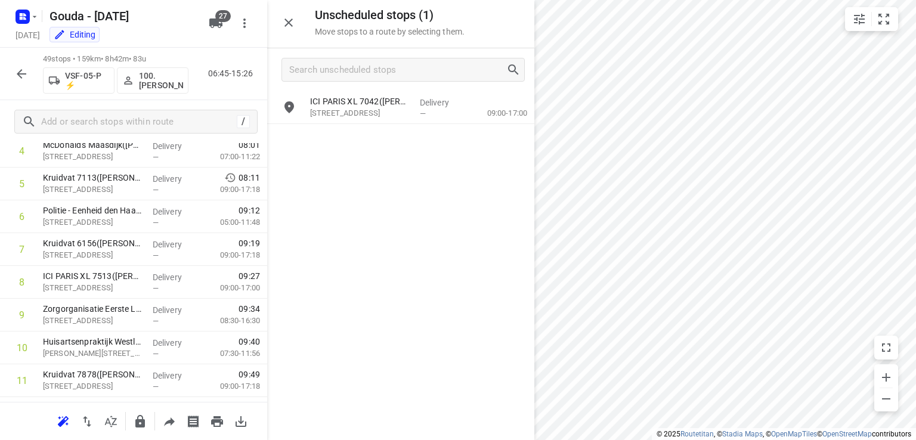
scroll to position [238, 0]
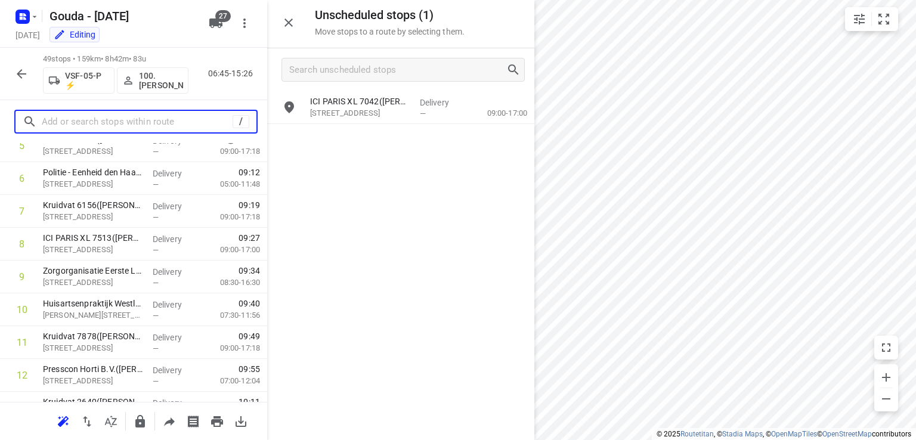
click at [138, 127] on input "text" at bounding box center [137, 122] width 191 height 18
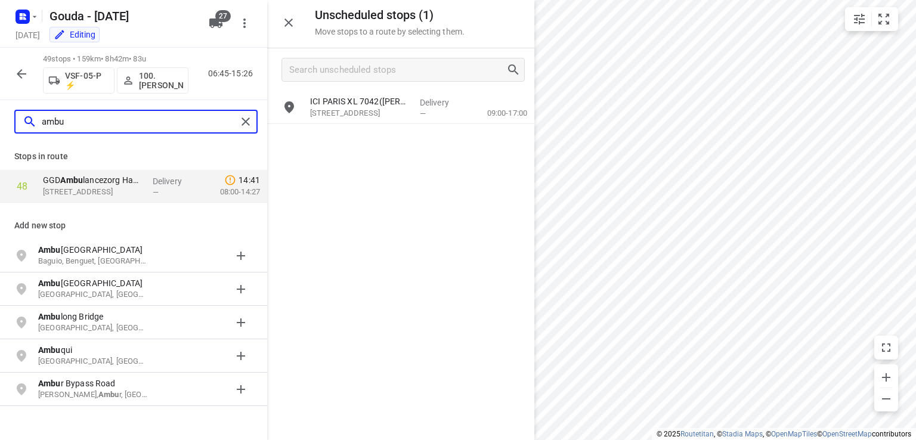
type input "ambu"
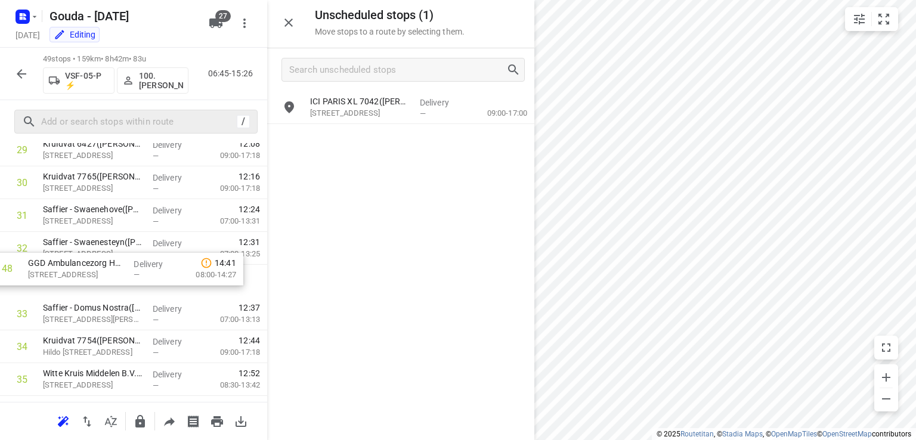
scroll to position [1015, 0]
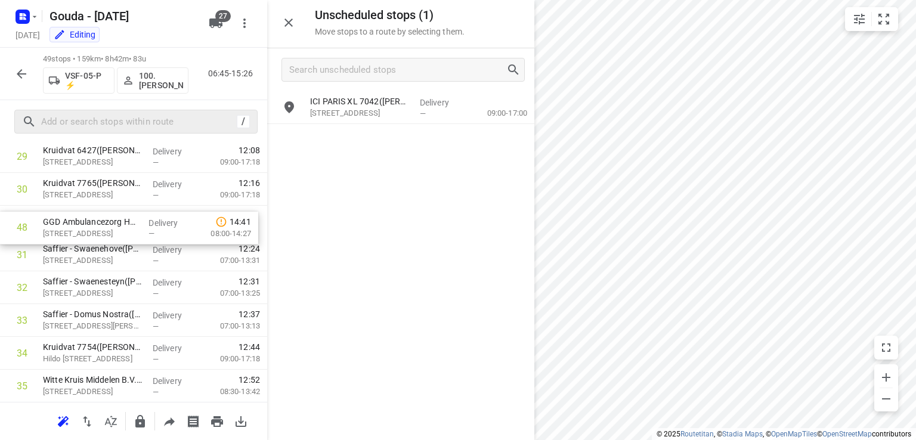
drag, startPoint x: 160, startPoint y: 364, endPoint x: 160, endPoint y: 222, distance: 142.5
click at [160, 222] on div "1 Frontline Security/COA - Vlaardingen(Nigel Jegen) Kethelweg 220, Vlaardingen …" at bounding box center [133, 25] width 267 height 1607
click at [23, 77] on icon "button" at bounding box center [21, 74] width 14 height 14
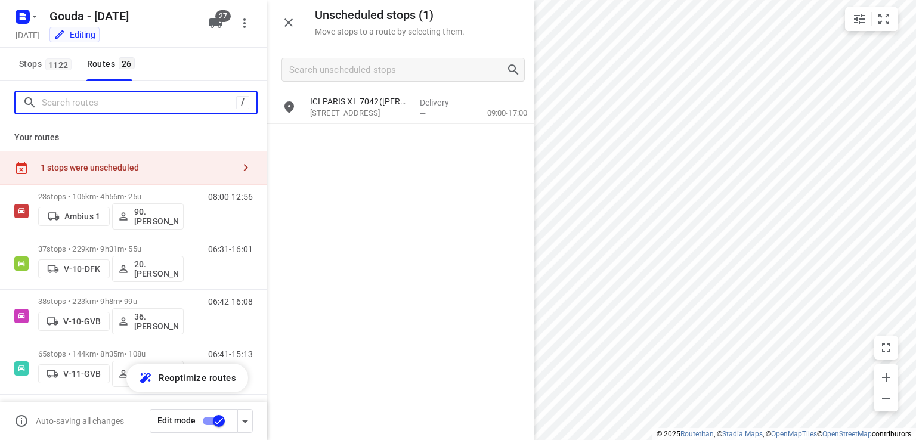
click at [114, 103] on input "Search routes" at bounding box center [139, 103] width 194 height 18
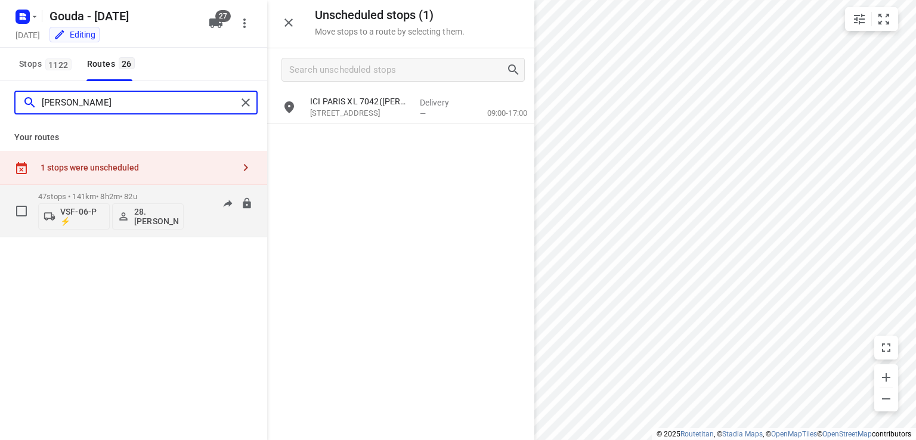
type input "Tomas"
click at [150, 190] on div "47 stops • 141km • 8h2m • 82u VSF-06-P ⚡ 28.Tomas Vukovic" at bounding box center [110, 210] width 145 height 49
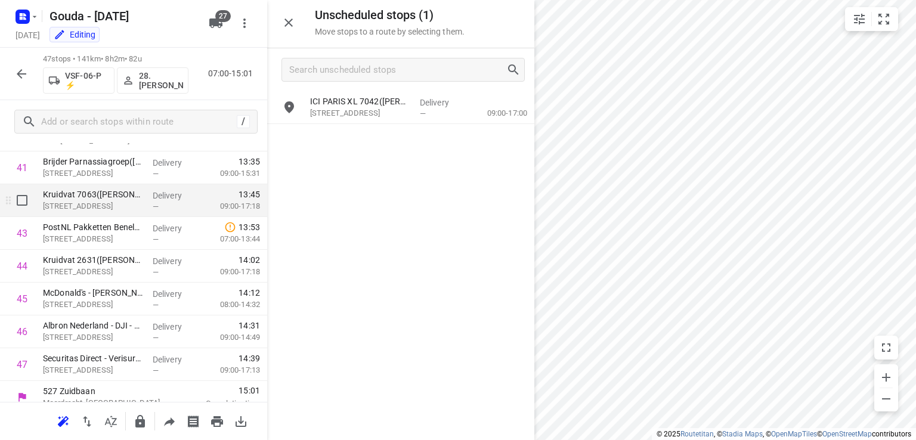
scroll to position [1409, 0]
